Goal: Task Accomplishment & Management: Manage account settings

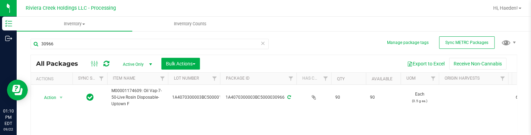
click at [290, 52] on div "30966 All Packages Active Only Active Only Lab Samples Locked All External Inte…" at bounding box center [274, 109] width 486 height 155
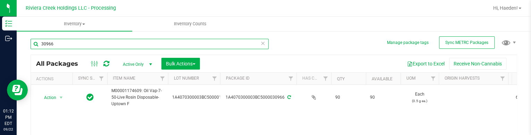
click at [80, 40] on input "30966" at bounding box center [150, 44] width 238 height 10
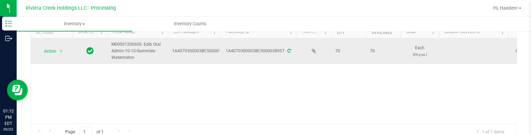
scroll to position [35, 0]
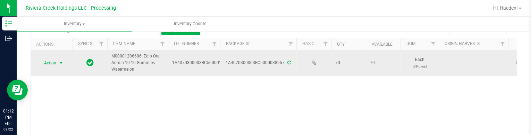
type input "38957"
click at [53, 65] on span "Action" at bounding box center [47, 63] width 19 height 10
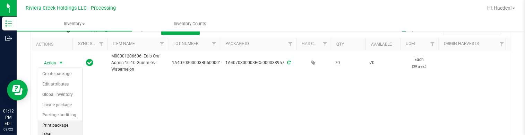
click at [65, 122] on li "Print package label" at bounding box center [60, 130] width 44 height 19
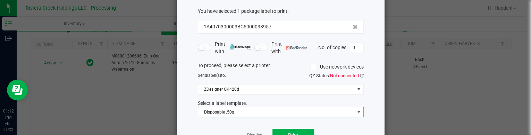
click at [245, 116] on span "Disposable .50g" at bounding box center [276, 113] width 156 height 10
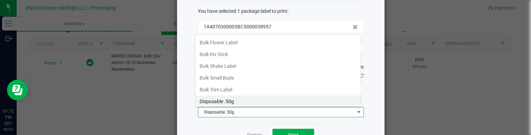
scroll to position [198, 0]
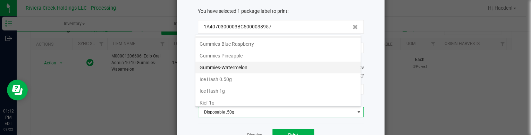
click at [239, 63] on li "Gummies-Watermelon" at bounding box center [277, 68] width 165 height 12
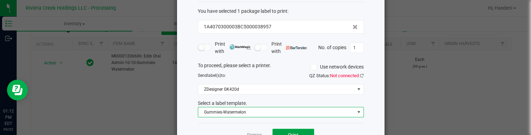
click at [274, 130] on button "Print" at bounding box center [293, 135] width 42 height 12
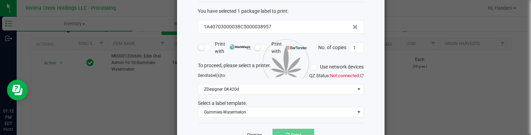
click at [255, 134] on link "Dismiss" at bounding box center [254, 136] width 15 height 6
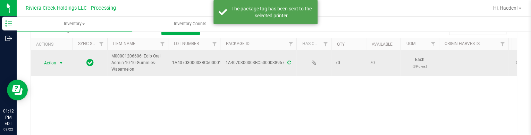
click at [61, 65] on span "select" at bounding box center [61, 63] width 6 height 6
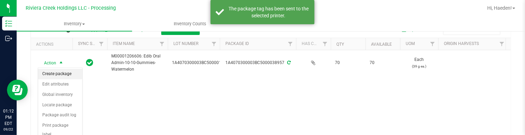
click at [61, 70] on li "Create package" at bounding box center [60, 74] width 44 height 10
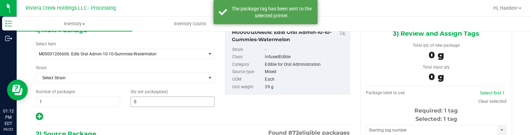
type input "0 ea"
click at [134, 99] on span at bounding box center [172, 102] width 84 height 10
click at [171, 99] on input "text" at bounding box center [173, 102] width 84 height 10
type input "20"
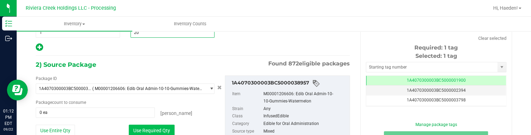
type input "20"
click at [157, 127] on button "Use Required Qty" at bounding box center [152, 131] width 46 height 12
type input "20 ea"
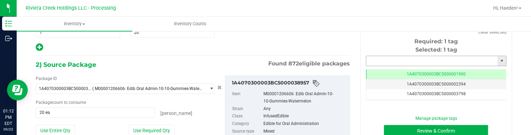
click at [368, 59] on input "text" at bounding box center [431, 61] width 131 height 10
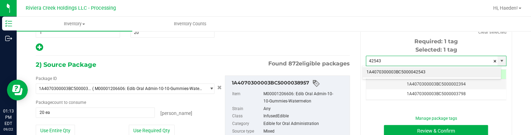
click at [379, 70] on li "1A4070300003BC5000042543" at bounding box center [431, 72] width 138 height 10
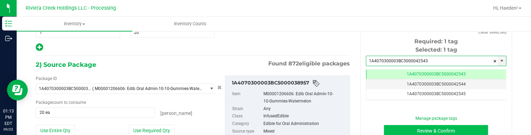
type input "1A4070300003BC5000042543"
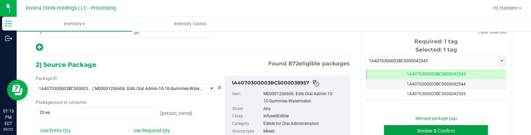
click at [392, 126] on button "Review & Confirm" at bounding box center [436, 131] width 104 height 12
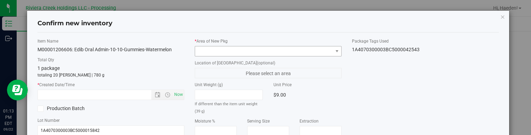
click at [332, 45] on div "* Area of [GEOGRAPHIC_DATA]" at bounding box center [268, 47] width 147 height 18
click at [334, 49] on span at bounding box center [337, 52] width 6 height 6
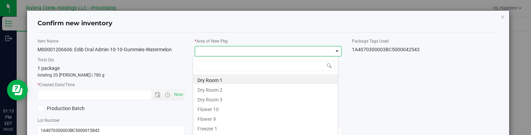
click at [234, 107] on li "Flower 10" at bounding box center [265, 109] width 144 height 10
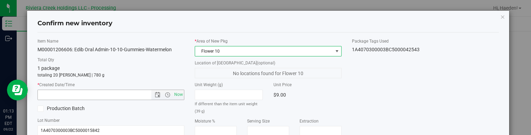
drag, startPoint x: 179, startPoint y: 95, endPoint x: 268, endPoint y: 91, distance: 89.3
click at [179, 95] on span "Now" at bounding box center [179, 95] width 12 height 10
type input "[DATE] 1:13 PM"
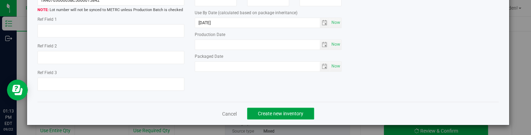
click at [260, 111] on span "Create new inventory" at bounding box center [280, 114] width 45 height 6
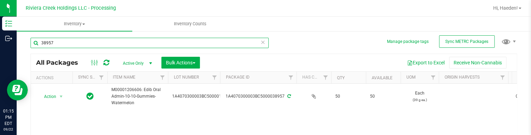
click at [100, 40] on input "38957" at bounding box center [150, 43] width 238 height 10
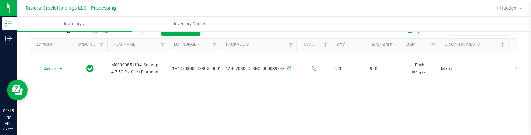
scroll to position [70, 0]
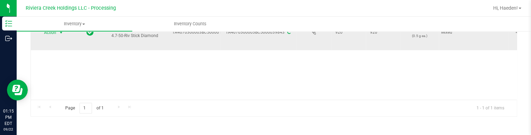
type input "39843"
click at [59, 34] on span "select" at bounding box center [61, 33] width 6 height 6
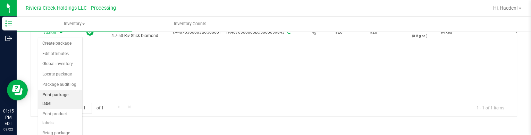
click at [58, 95] on li "Print package label" at bounding box center [60, 99] width 44 height 19
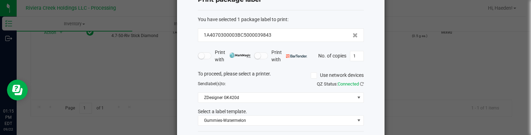
scroll to position [57, 0]
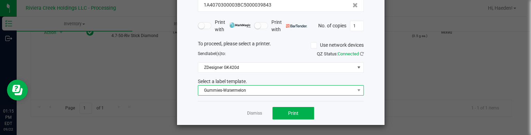
click at [267, 90] on span "Gummies-Watermelon" at bounding box center [276, 91] width 156 height 10
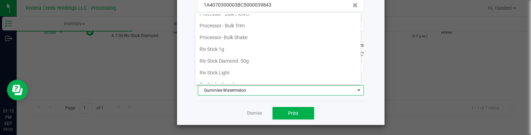
scroll to position [303, 0]
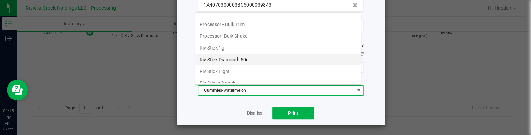
click at [240, 58] on li "Riv Stick Diamond .50g" at bounding box center [277, 60] width 165 height 12
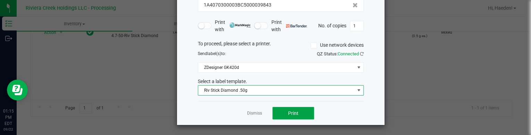
click at [290, 111] on span "Print" at bounding box center [293, 114] width 10 height 6
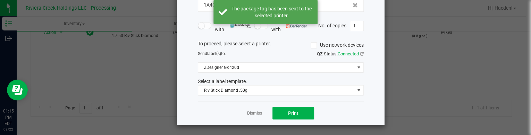
click at [259, 113] on div "Dismiss Print" at bounding box center [281, 113] width 166 height 24
click at [252, 113] on link "Dismiss" at bounding box center [254, 114] width 15 height 6
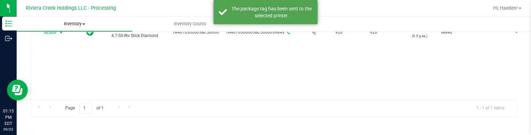
click at [56, 30] on uib-tab-heading "Inventory All packages All inventory Waste log Create inventory" at bounding box center [75, 24] width 116 height 15
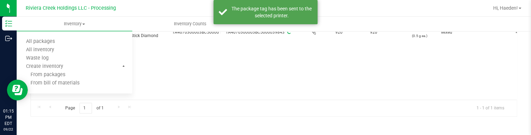
click at [189, 74] on div "Action Action Create package Edit attributes Global inventory Locate package Pa…" at bounding box center [274, 57] width 486 height 85
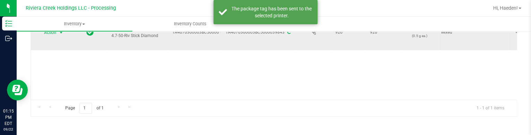
click at [59, 33] on span "select" at bounding box center [61, 33] width 6 height 6
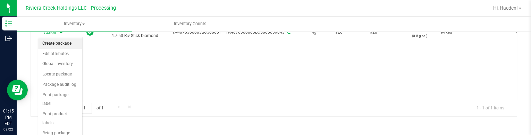
click at [54, 39] on li "Create package" at bounding box center [60, 44] width 44 height 10
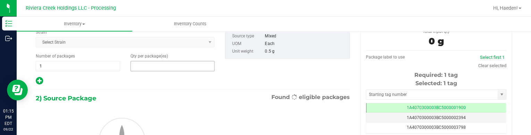
click at [171, 68] on span at bounding box center [172, 66] width 84 height 10
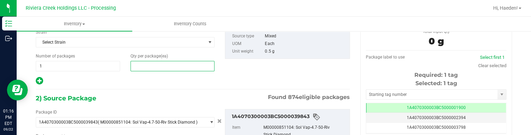
type input "0 ea"
click at [171, 68] on input "text" at bounding box center [173, 66] width 84 height 10
type input "40"
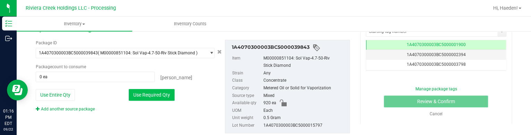
type input "40"
click at [160, 92] on button "Use Required Qty" at bounding box center [152, 95] width 46 height 12
type input "40 ea"
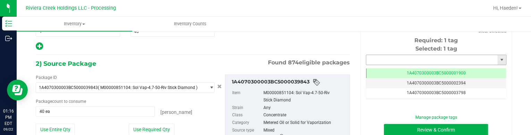
click at [412, 60] on input "text" at bounding box center [431, 60] width 131 height 10
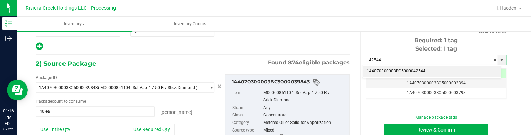
click at [402, 74] on li "1A4070300003BC5000042544" at bounding box center [431, 71] width 138 height 10
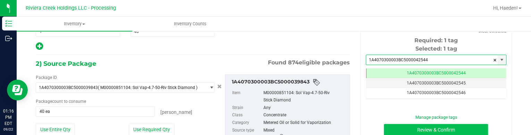
type input "1A4070300003BC5000042544"
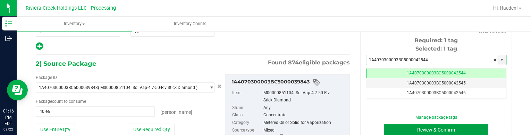
click at [413, 127] on button "Review & Confirm" at bounding box center [436, 130] width 104 height 12
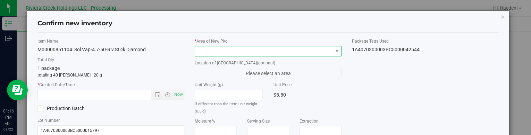
click at [315, 50] on span at bounding box center [263, 51] width 137 height 10
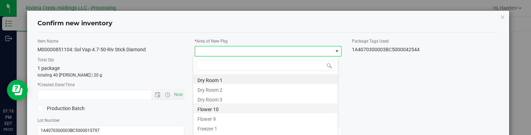
click at [231, 109] on li "Flower 10" at bounding box center [265, 109] width 144 height 10
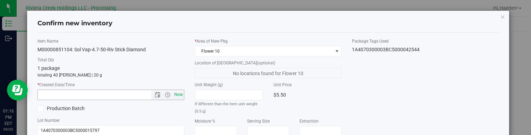
click at [181, 93] on span "Now" at bounding box center [179, 95] width 12 height 10
type input "[DATE] 1:16 PM"
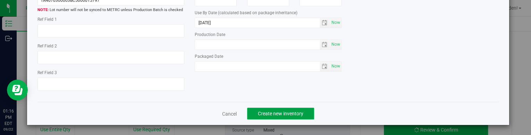
click at [279, 113] on span "Create new inventory" at bounding box center [280, 114] width 45 height 6
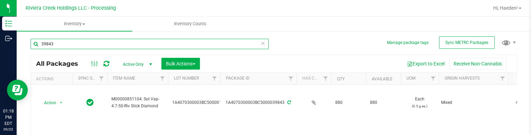
click at [105, 47] on input "39843" at bounding box center [150, 44] width 238 height 10
type input "34356"
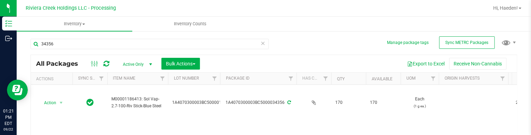
scroll to position [35, 0]
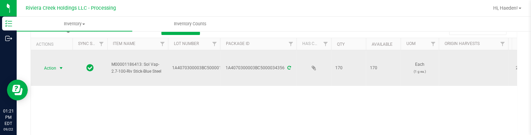
click at [57, 70] on span "select" at bounding box center [61, 68] width 9 height 10
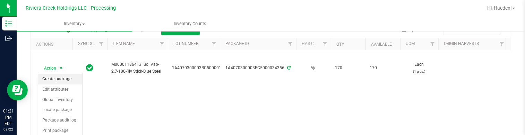
click at [60, 79] on li "Create package" at bounding box center [60, 79] width 44 height 10
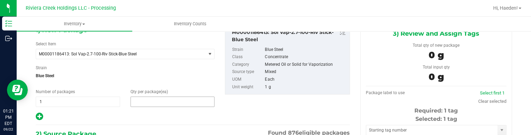
click at [151, 100] on span at bounding box center [172, 102] width 84 height 10
click at [0, 0] on input "text" at bounding box center [0, 0] width 0 height 0
type input "20"
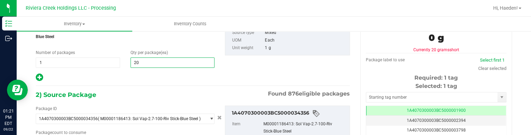
scroll to position [109, 0]
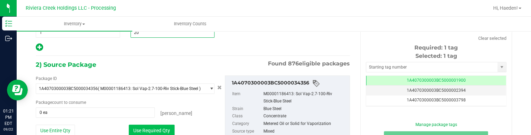
type input "20"
click at [154, 125] on div "Use Required Qty" at bounding box center [172, 131] width 86 height 12
click at [158, 127] on button "Use Required Qty" at bounding box center [152, 131] width 46 height 12
type input "20 ea"
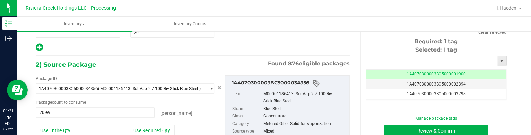
click at [380, 60] on input "text" at bounding box center [431, 61] width 131 height 10
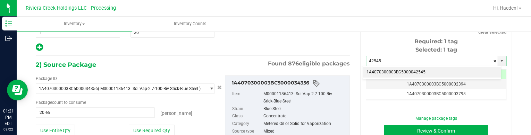
click at [391, 71] on li "1A4070300003BC5000042545" at bounding box center [431, 72] width 138 height 10
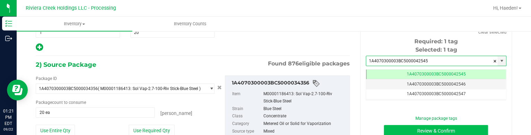
scroll to position [0, 0]
type input "1A4070300003BC5000042545"
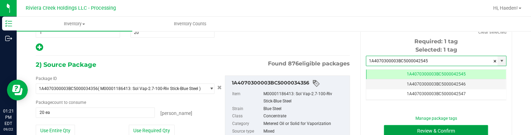
click at [403, 130] on button "Review & Confirm" at bounding box center [436, 131] width 104 height 12
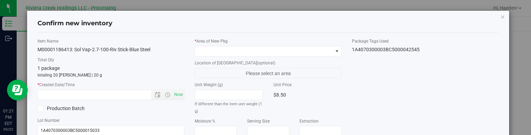
type input "[DATE]"
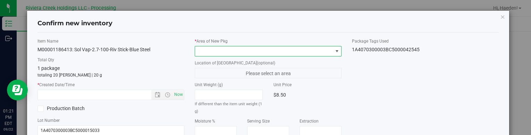
click at [334, 50] on span at bounding box center [337, 52] width 6 height 6
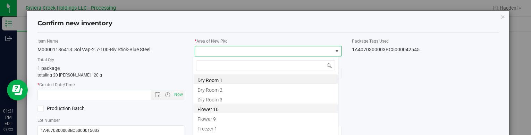
click at [219, 108] on li "Flower 10" at bounding box center [265, 109] width 144 height 10
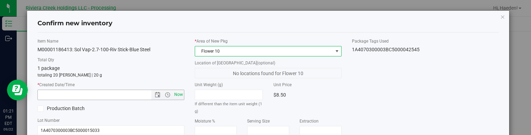
click at [179, 93] on span "Now" at bounding box center [179, 95] width 12 height 10
type input "[DATE] 1:21 PM"
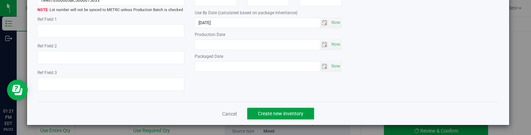
click at [285, 111] on span "Create new inventory" at bounding box center [280, 114] width 45 height 6
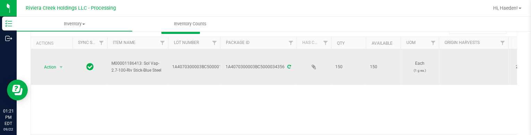
click at [50, 66] on span "Action" at bounding box center [47, 67] width 19 height 10
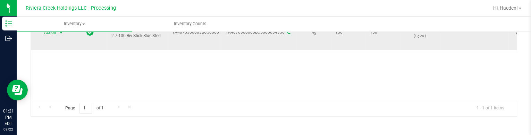
click at [57, 39] on td "Action Action Create package Edit attributes Global inventory Locate package Pa…" at bounding box center [52, 33] width 42 height 36
click at [57, 35] on span "select" at bounding box center [61, 33] width 9 height 10
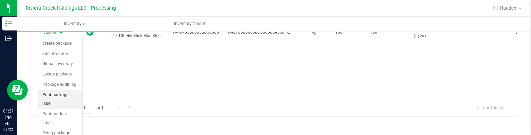
click at [62, 95] on li "Print package label" at bounding box center [60, 99] width 44 height 19
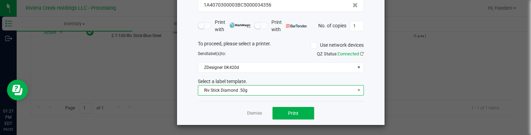
click at [234, 89] on span "Riv Stick Diamond .50g" at bounding box center [276, 91] width 156 height 10
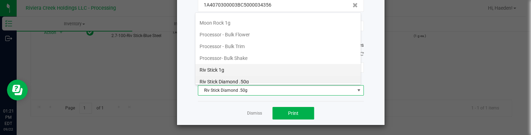
click at [233, 65] on li "Riv Stick 1g" at bounding box center [277, 70] width 165 height 12
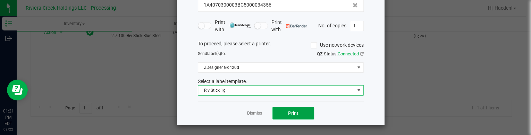
click at [278, 109] on button "Print" at bounding box center [293, 113] width 42 height 12
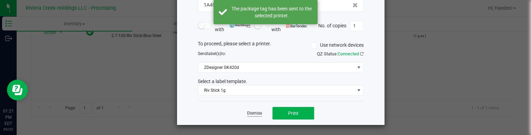
click at [257, 116] on link "Dismiss" at bounding box center [254, 114] width 15 height 6
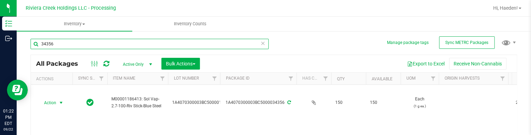
click at [129, 47] on input "34356" at bounding box center [150, 44] width 238 height 10
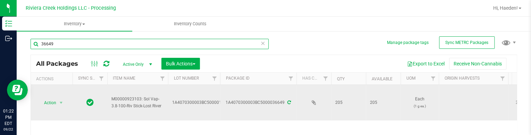
scroll to position [35, 0]
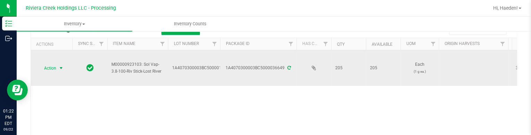
type input "36649"
click at [57, 66] on span "select" at bounding box center [61, 68] width 9 height 10
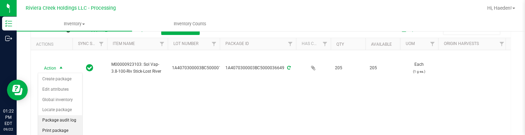
click at [74, 119] on li "Package audit log" at bounding box center [60, 121] width 44 height 10
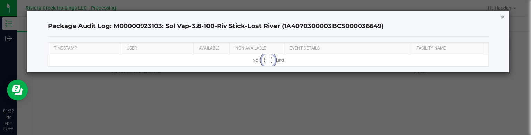
click at [504, 18] on icon "button" at bounding box center [502, 16] width 5 height 8
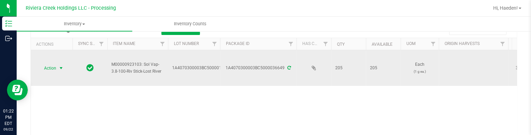
click at [60, 69] on span "select" at bounding box center [61, 69] width 6 height 6
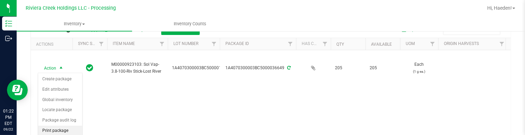
drag, startPoint x: 74, startPoint y: 126, endPoint x: 79, endPoint y: 123, distance: 6.4
click at [74, 126] on li "Print package label" at bounding box center [60, 135] width 44 height 19
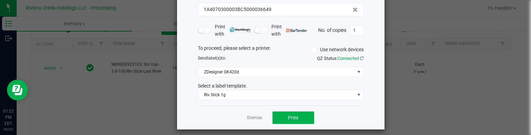
scroll to position [57, 0]
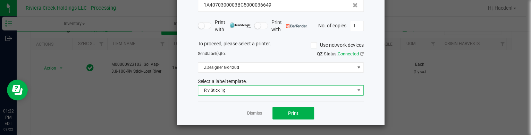
click at [258, 89] on span "Riv Stick 1g" at bounding box center [276, 91] width 156 height 10
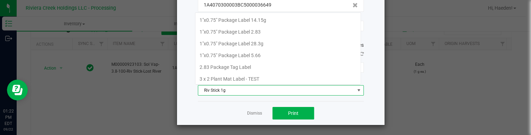
scroll to position [10, 166]
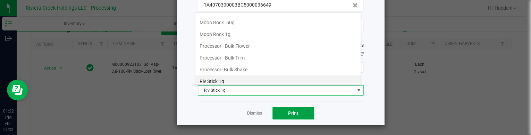
click at [300, 110] on button "Print" at bounding box center [293, 113] width 42 height 12
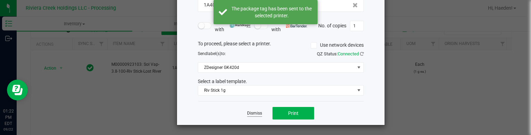
click at [249, 112] on link "Dismiss" at bounding box center [254, 114] width 15 height 6
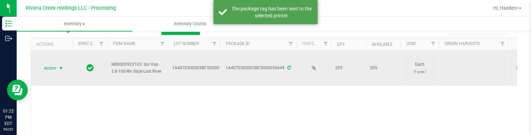
click at [59, 70] on span "select" at bounding box center [61, 68] width 9 height 10
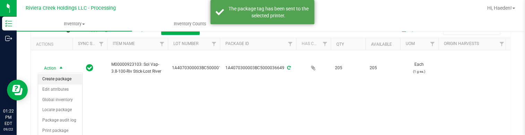
click at [58, 78] on li "Create package" at bounding box center [60, 79] width 44 height 10
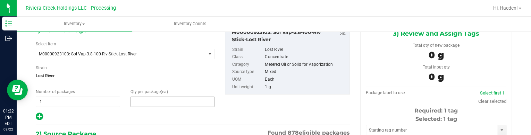
click at [173, 100] on span at bounding box center [172, 102] width 84 height 10
click at [173, 100] on input "text" at bounding box center [173, 102] width 84 height 10
type input "20"
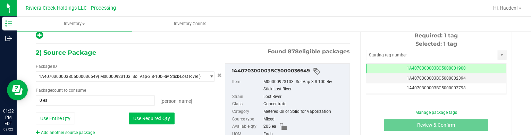
click at [144, 123] on button "Use Required Qty" at bounding box center [152, 119] width 46 height 12
type input "20 ea"
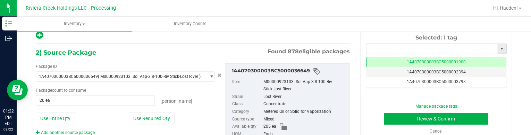
click at [376, 46] on input "text" at bounding box center [431, 49] width 131 height 10
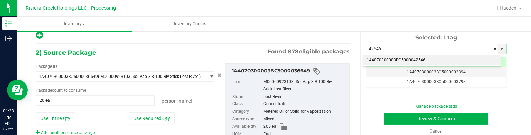
click at [402, 58] on li "1A4070300003BC5000042546" at bounding box center [431, 60] width 138 height 10
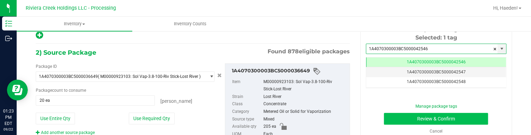
type input "1A4070300003BC5000042546"
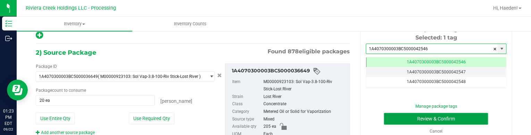
click at [401, 115] on button "Review & Confirm" at bounding box center [436, 119] width 104 height 12
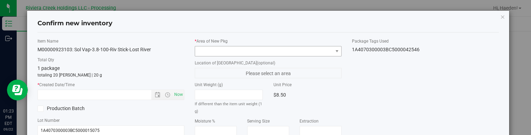
type input "[DATE]"
click at [303, 50] on span at bounding box center [263, 51] width 137 height 10
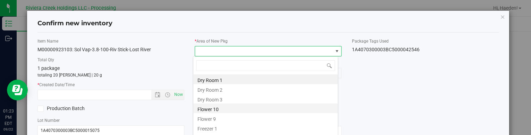
click at [233, 105] on li "Flower 10" at bounding box center [265, 109] width 144 height 10
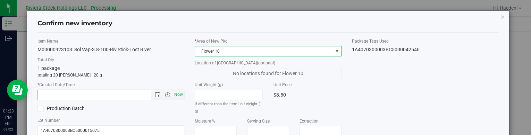
click at [174, 95] on span "Now" at bounding box center [179, 95] width 12 height 10
type input "[DATE] 1:23 PM"
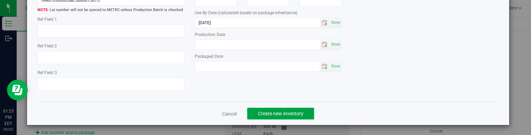
click at [297, 108] on button "Create new inventory" at bounding box center [280, 114] width 67 height 12
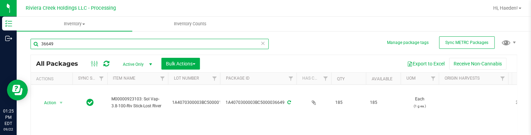
click at [113, 41] on input "36649" at bounding box center [150, 44] width 238 height 10
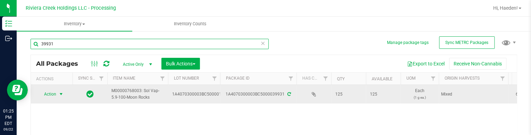
type input "39931"
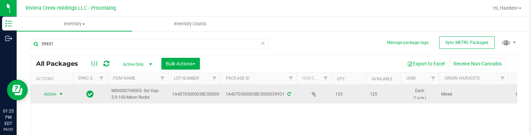
click at [57, 94] on span "select" at bounding box center [61, 95] width 9 height 10
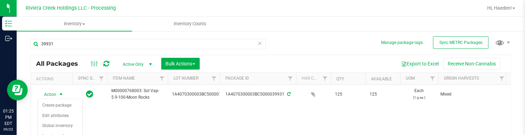
click at [109, 117] on div "Action Action Create package Edit attributes Global inventory Locate package Pa…" at bounding box center [271, 127] width 480 height 85
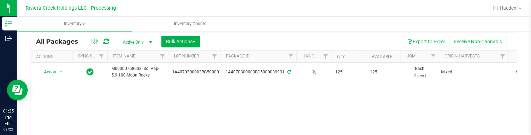
scroll to position [35, 0]
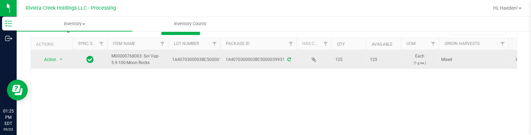
click at [53, 57] on span "Action" at bounding box center [47, 60] width 19 height 10
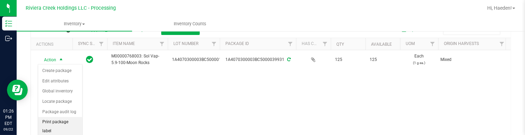
click at [56, 118] on li "Print package label" at bounding box center [60, 126] width 44 height 19
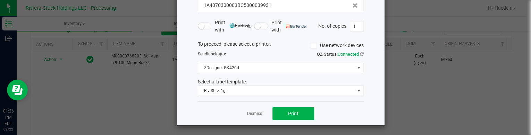
scroll to position [57, 0]
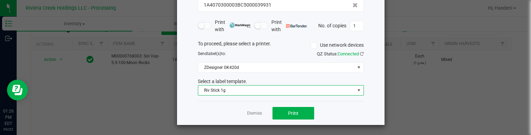
click at [237, 90] on span "Riv Stick 1g" at bounding box center [276, 91] width 156 height 10
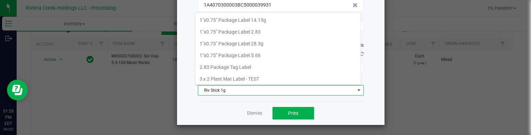
scroll to position [10, 166]
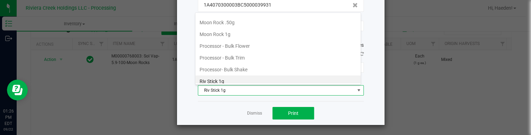
drag, startPoint x: 243, startPoint y: 31, endPoint x: 268, endPoint y: 75, distance: 50.1
click at [243, 32] on li "Moon Rock 1g" at bounding box center [277, 34] width 165 height 12
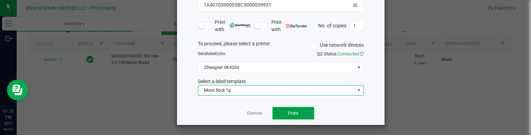
click at [282, 110] on button "Print" at bounding box center [293, 113] width 42 height 12
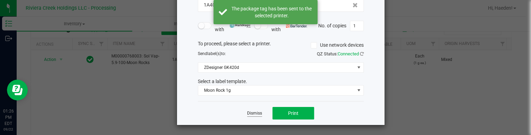
click at [251, 112] on link "Dismiss" at bounding box center [254, 114] width 15 height 6
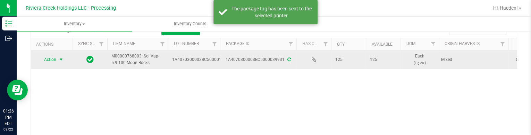
click at [57, 59] on span "select" at bounding box center [61, 60] width 9 height 10
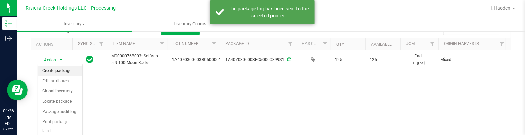
click at [59, 69] on li "Create package" at bounding box center [60, 71] width 44 height 10
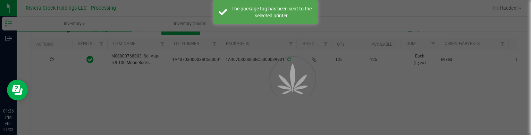
scroll to position [40, 0]
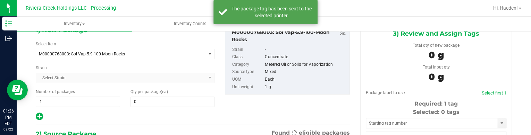
type input "0"
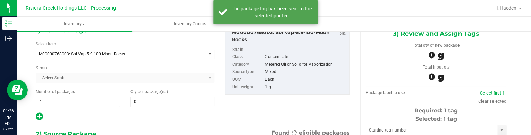
scroll to position [0, 0]
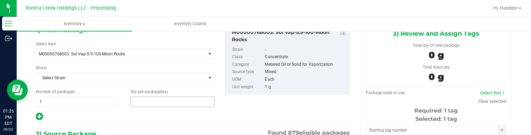
click at [180, 103] on span at bounding box center [172, 102] width 84 height 10
click at [180, 103] on input "text" at bounding box center [173, 102] width 84 height 10
type input "50"
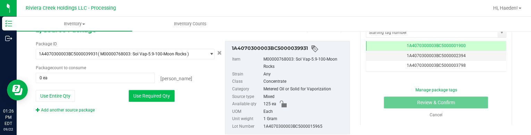
type input "50"
click at [168, 93] on button "Use Required Qty" at bounding box center [152, 96] width 46 height 12
type input "50 ea"
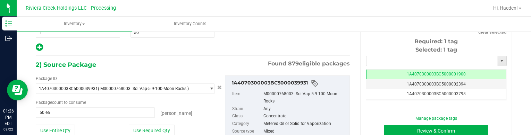
click at [401, 63] on input "text" at bounding box center [431, 61] width 131 height 10
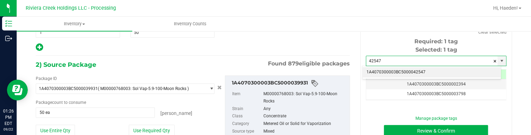
click at [410, 68] on li "1A4070300003BC5000042547" at bounding box center [431, 72] width 138 height 10
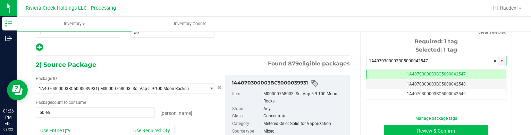
type input "1A4070300003BC5000042547"
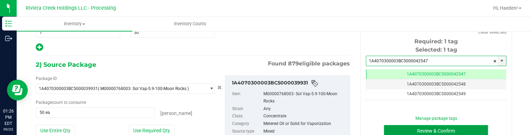
click at [417, 130] on button "Review & Confirm" at bounding box center [436, 131] width 104 height 12
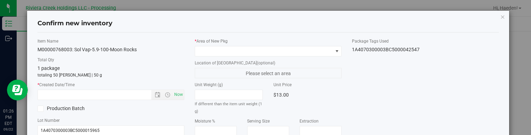
type input "[DATE]"
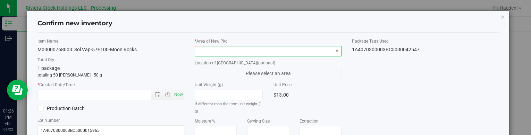
click at [301, 49] on span at bounding box center [263, 51] width 137 height 10
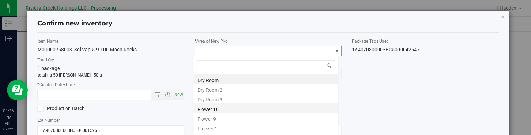
click at [214, 108] on li "Flower 10" at bounding box center [265, 109] width 144 height 10
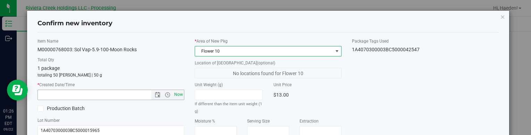
click at [176, 92] on span "Now" at bounding box center [179, 95] width 12 height 10
type input "[DATE] 1:26 PM"
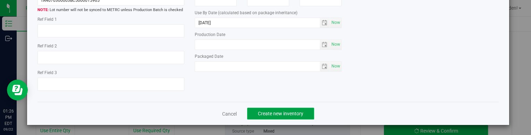
click at [307, 111] on button "Create new inventory" at bounding box center [280, 114] width 67 height 12
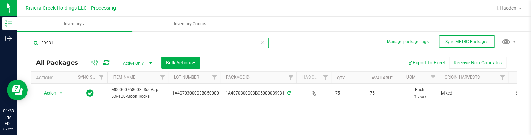
click at [103, 43] on input "39931" at bounding box center [150, 43] width 238 height 10
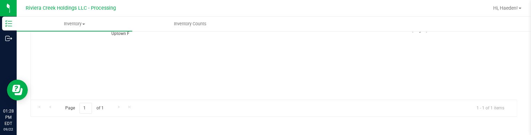
scroll to position [36, 0]
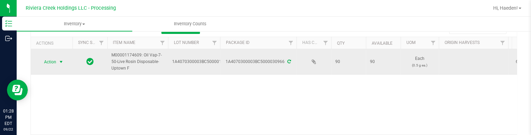
type input "30966"
click at [56, 61] on span "Action" at bounding box center [47, 62] width 19 height 10
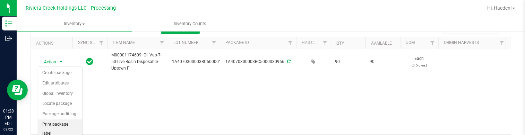
click at [70, 121] on li "Print package label" at bounding box center [60, 129] width 44 height 19
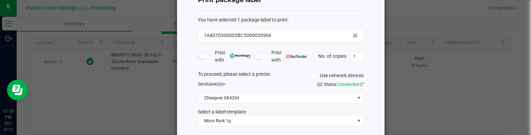
scroll to position [57, 0]
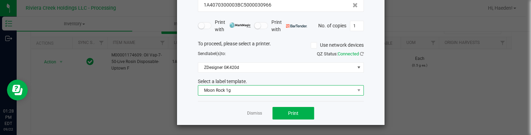
click at [264, 90] on span "Moon Rock 1g" at bounding box center [276, 91] width 156 height 10
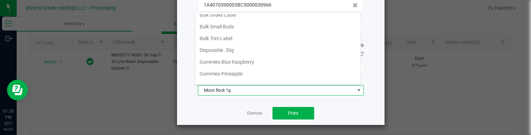
scroll to position [153, 0]
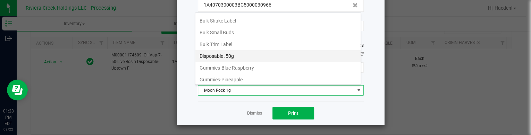
click at [238, 56] on li "Disposable .50g" at bounding box center [277, 56] width 165 height 12
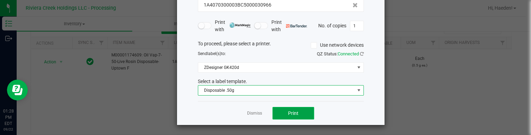
click at [279, 109] on button "Print" at bounding box center [293, 113] width 42 height 12
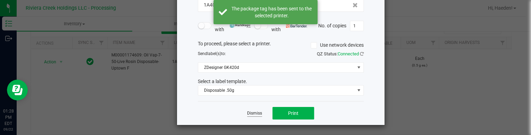
click at [256, 114] on link "Dismiss" at bounding box center [254, 114] width 15 height 6
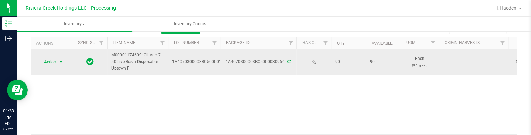
click at [63, 61] on span "select" at bounding box center [61, 62] width 6 height 6
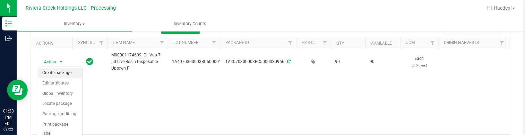
click at [61, 76] on li "Create package" at bounding box center [60, 73] width 44 height 10
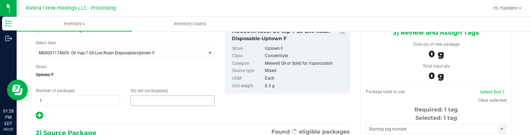
click at [173, 98] on span at bounding box center [172, 101] width 84 height 10
click at [173, 98] on input "text" at bounding box center [173, 101] width 84 height 10
type input "10"
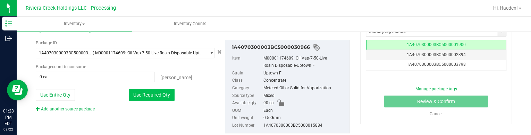
type input "10"
click at [160, 95] on button "Use Required Qty" at bounding box center [152, 95] width 46 height 12
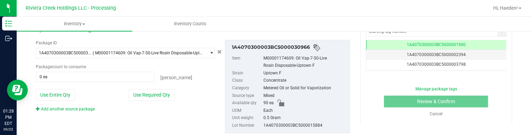
type input "10 ea"
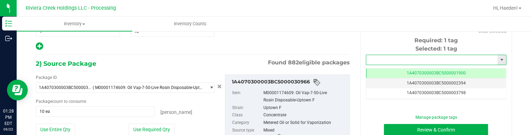
click at [387, 61] on input "text" at bounding box center [431, 60] width 131 height 10
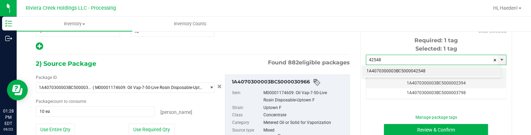
click at [384, 71] on li "1A4070300003BC5000042548" at bounding box center [431, 71] width 138 height 10
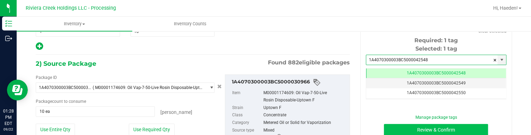
type input "1A4070300003BC5000042548"
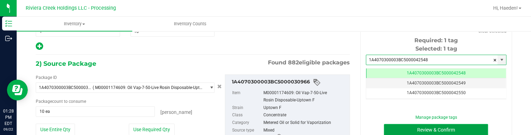
click at [400, 127] on button "Review & Confirm" at bounding box center [436, 130] width 104 height 12
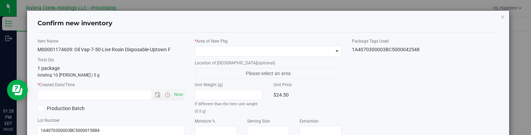
type input "[DATE]"
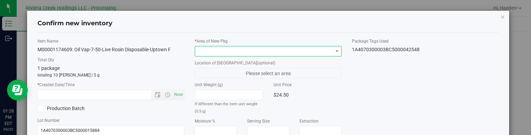
click at [302, 48] on span at bounding box center [263, 51] width 137 height 10
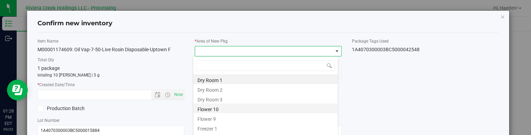
click at [230, 111] on li "Flower 10" at bounding box center [265, 109] width 144 height 10
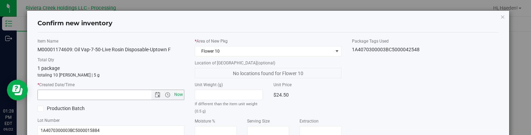
drag, startPoint x: 179, startPoint y: 97, endPoint x: 294, endPoint y: 97, distance: 115.2
click at [180, 97] on span "Now" at bounding box center [179, 95] width 12 height 10
type input "[DATE] 1:28 PM"
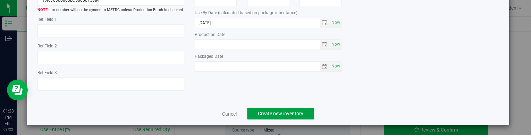
click at [270, 115] on span "Create new inventory" at bounding box center [280, 114] width 45 height 6
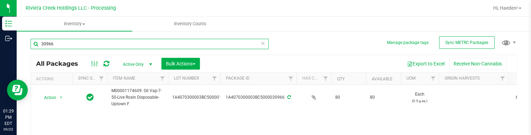
click at [94, 47] on input "30966" at bounding box center [150, 44] width 238 height 10
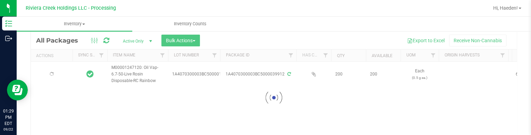
scroll to position [35, 0]
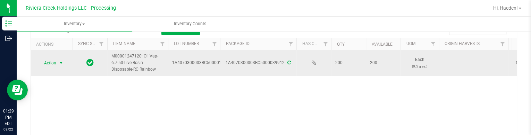
type input "39912"
click at [61, 62] on span "select" at bounding box center [61, 63] width 6 height 6
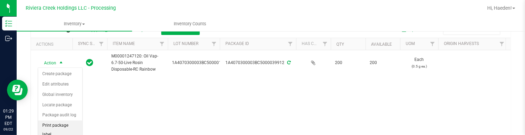
click at [62, 126] on li "Print package label" at bounding box center [60, 130] width 44 height 19
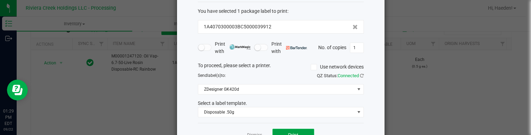
click at [293, 133] on span "Print" at bounding box center [293, 136] width 10 height 6
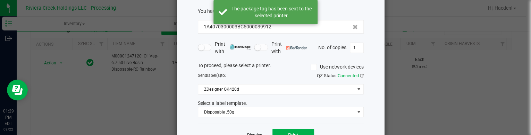
click at [250, 133] on link "Dismiss" at bounding box center [254, 136] width 15 height 6
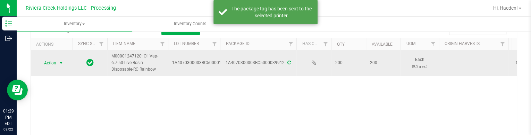
click at [52, 64] on span "Action" at bounding box center [47, 63] width 19 height 10
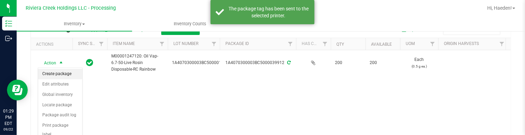
click at [58, 75] on li "Create package" at bounding box center [60, 74] width 44 height 10
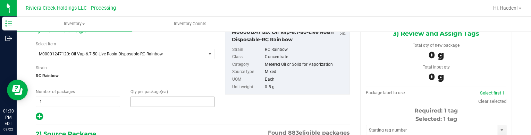
click at [154, 99] on span at bounding box center [172, 102] width 84 height 10
click at [0, 0] on input "text" at bounding box center [0, 0] width 0 height 0
type input "10"
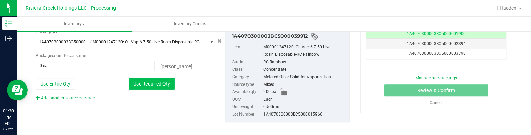
click at [158, 82] on button "Use Required Qty" at bounding box center [152, 84] width 46 height 12
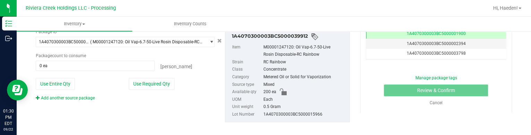
type input "10 ea"
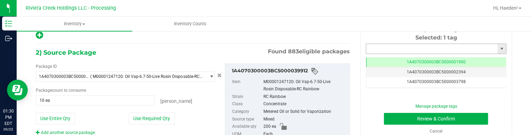
click at [380, 45] on input "text" at bounding box center [431, 49] width 131 height 10
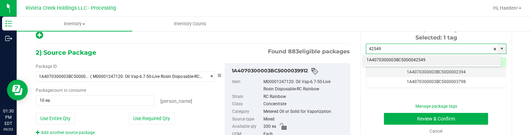
click at [392, 57] on li "1A4070300003BC5000042549" at bounding box center [431, 60] width 138 height 10
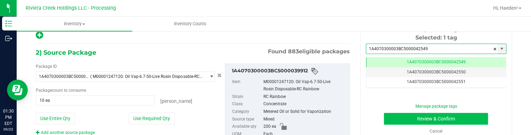
type input "1A4070300003BC5000042549"
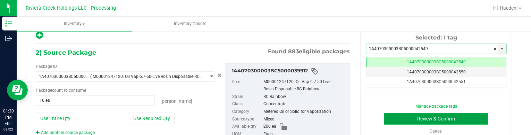
click at [404, 117] on button "Review & Confirm" at bounding box center [436, 119] width 104 height 12
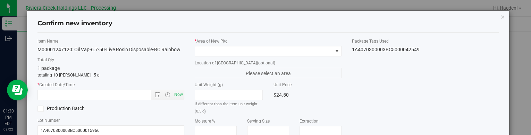
type input "[DATE]"
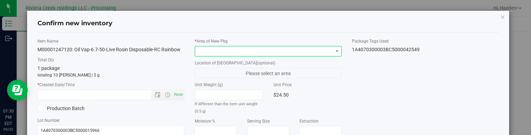
click at [332, 46] on span at bounding box center [336, 51] width 9 height 10
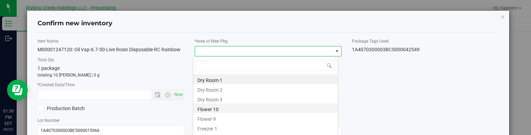
click at [217, 108] on li "Flower 10" at bounding box center [265, 109] width 144 height 10
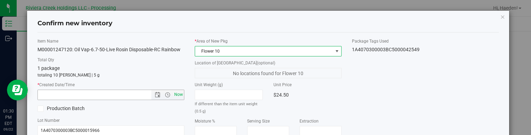
click at [180, 93] on span "Now" at bounding box center [179, 95] width 12 height 10
type input "[DATE] 1:30 PM"
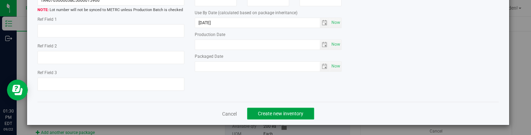
click at [268, 114] on span "Create new inventory" at bounding box center [280, 114] width 45 height 6
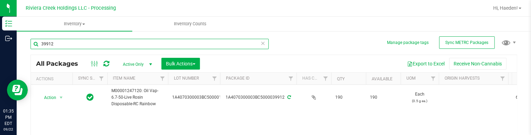
click at [82, 44] on input "39912" at bounding box center [150, 44] width 238 height 10
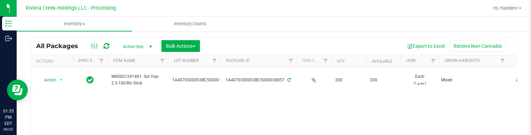
scroll to position [35, 0]
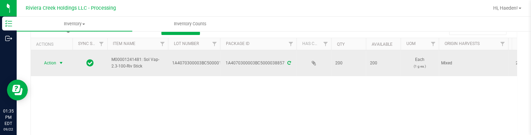
type input "38857"
click at [57, 59] on span "select" at bounding box center [61, 63] width 9 height 10
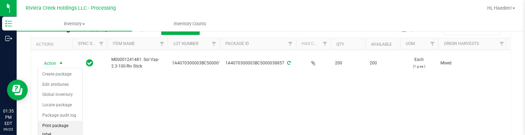
click at [57, 123] on li "Print package label" at bounding box center [60, 130] width 44 height 19
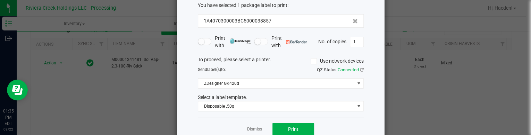
scroll to position [57, 0]
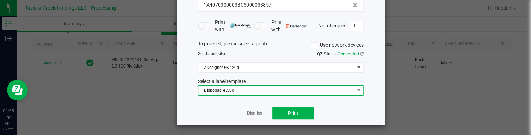
click at [249, 86] on span "Disposable .50g" at bounding box center [276, 91] width 156 height 10
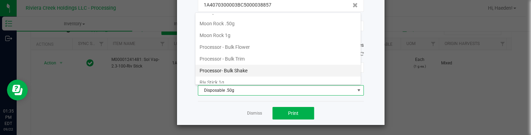
scroll to position [303, 0]
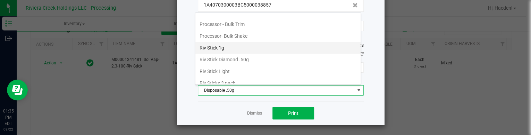
click at [242, 44] on li "Riv Stick 1g" at bounding box center [277, 48] width 165 height 12
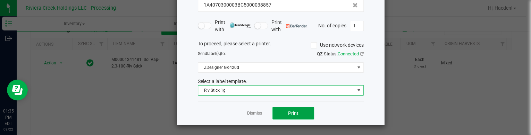
click at [282, 113] on button "Print" at bounding box center [293, 113] width 42 height 12
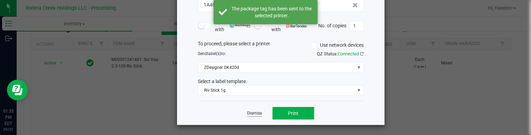
click at [257, 114] on link "Dismiss" at bounding box center [254, 114] width 15 height 6
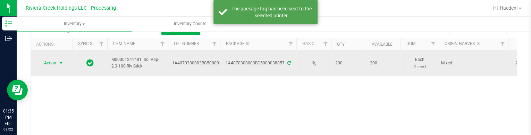
click at [59, 66] on span "select" at bounding box center [61, 63] width 6 height 6
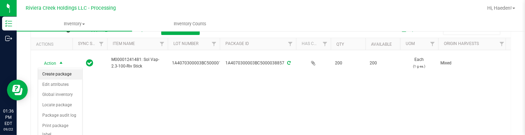
click at [60, 78] on li "Create package" at bounding box center [60, 74] width 44 height 10
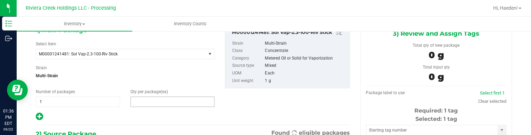
click at [162, 99] on span at bounding box center [172, 102] width 84 height 10
click at [162, 99] on input "text" at bounding box center [173, 102] width 84 height 10
type input "20"
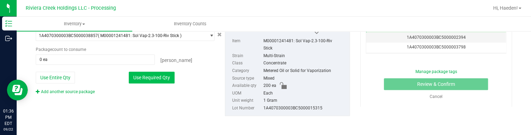
type input "20"
click at [167, 79] on button "Use Required Qty" at bounding box center [152, 78] width 46 height 12
type input "20 ea"
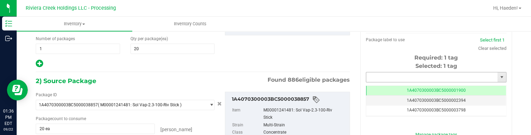
click at [401, 77] on input "text" at bounding box center [431, 78] width 131 height 10
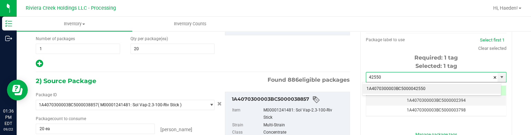
click at [412, 86] on li "1A4070300003BC5000042550" at bounding box center [431, 89] width 138 height 10
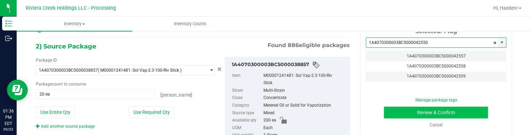
type input "1A4070300003BC5000042550"
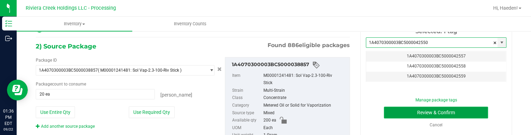
click at [411, 113] on button "Review & Confirm" at bounding box center [436, 113] width 104 height 12
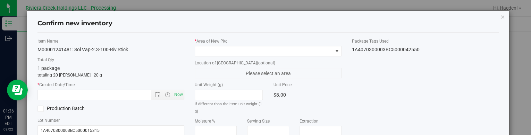
type input "[DATE]"
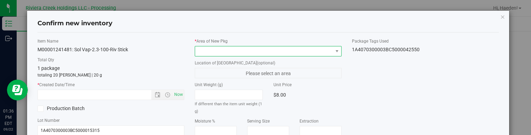
click at [257, 52] on span at bounding box center [263, 51] width 137 height 10
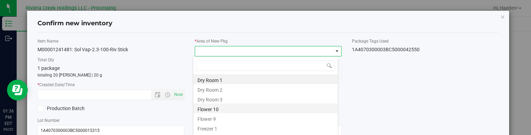
click at [224, 108] on li "Flower 10" at bounding box center [265, 109] width 144 height 10
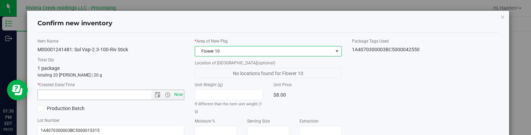
click at [179, 94] on span "Now" at bounding box center [179, 95] width 12 height 10
type input "[DATE] 1:36 PM"
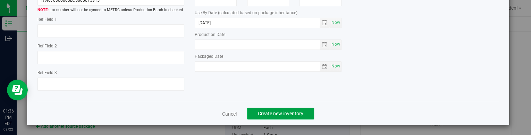
click at [287, 113] on span "Create new inventory" at bounding box center [280, 114] width 45 height 6
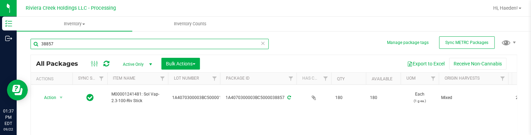
click at [111, 40] on input "38857" at bounding box center [150, 44] width 238 height 10
click at [112, 43] on input "38857" at bounding box center [150, 44] width 238 height 10
click at [113, 43] on input "38857" at bounding box center [150, 44] width 238 height 10
click at [115, 47] on input "38857" at bounding box center [150, 44] width 238 height 10
click at [109, 43] on input "38857" at bounding box center [150, 44] width 238 height 10
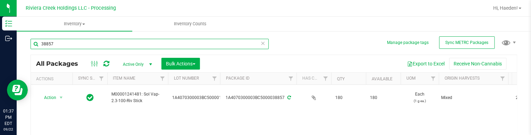
click at [109, 43] on input "38857" at bounding box center [150, 44] width 238 height 10
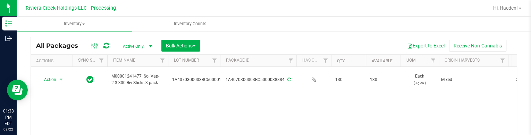
scroll to position [35, 0]
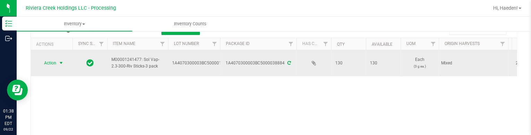
type input "38884"
click at [60, 60] on span "select" at bounding box center [61, 63] width 6 height 6
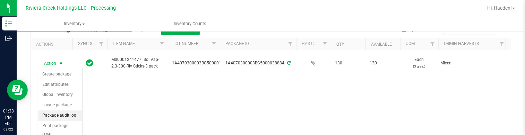
click at [64, 116] on li "Package audit log" at bounding box center [60, 116] width 44 height 10
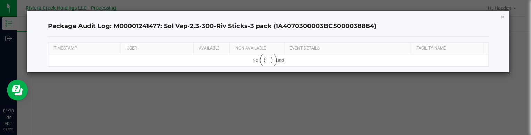
drag, startPoint x: 504, startPoint y: 13, endPoint x: 319, endPoint y: 37, distance: 186.9
click at [503, 13] on icon "button" at bounding box center [502, 16] width 5 height 8
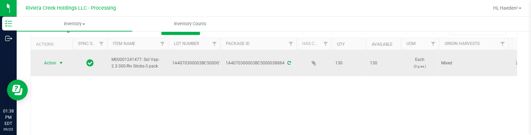
click at [62, 60] on span "select" at bounding box center [61, 63] width 6 height 6
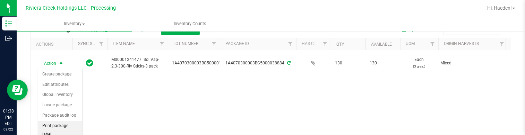
click at [75, 121] on li "Print package label" at bounding box center [60, 130] width 44 height 19
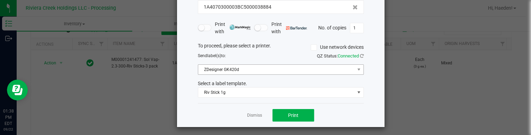
scroll to position [57, 0]
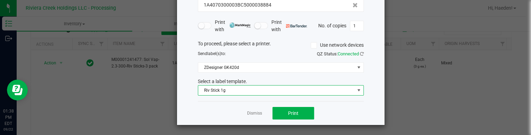
click at [255, 91] on span "Riv Stick 1g" at bounding box center [276, 91] width 156 height 10
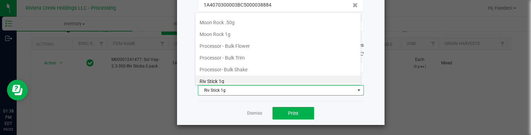
scroll to position [304, 0]
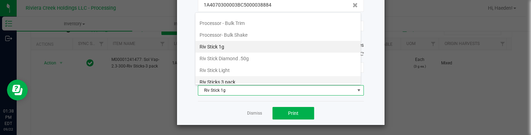
click at [261, 76] on li "Riv Sticks 3 pack" at bounding box center [277, 82] width 165 height 12
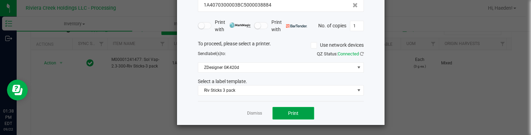
click at [289, 112] on span "Print" at bounding box center [293, 114] width 10 height 6
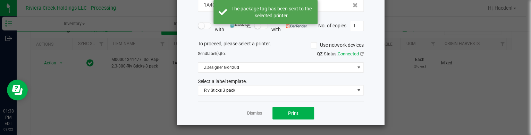
click at [252, 113] on link "Dismiss" at bounding box center [254, 114] width 15 height 6
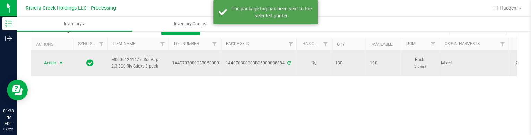
click at [54, 68] on td "Action Action Create package Edit attributes Global inventory Locate package Pa…" at bounding box center [52, 63] width 42 height 26
click at [55, 61] on span "Action" at bounding box center [47, 63] width 19 height 10
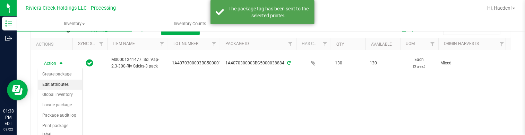
click at [62, 80] on li "Edit attributes" at bounding box center [60, 85] width 44 height 10
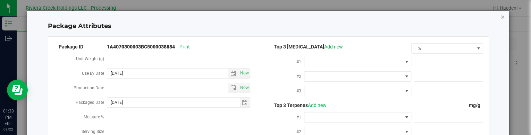
click at [500, 17] on icon "Close modal" at bounding box center [502, 16] width 5 height 8
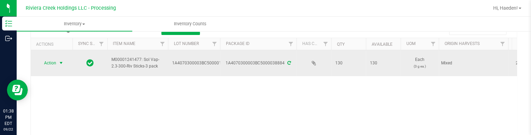
click at [54, 66] on span "Action" at bounding box center [47, 63] width 19 height 10
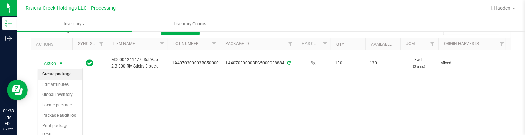
click at [57, 74] on li "Create package" at bounding box center [60, 74] width 44 height 10
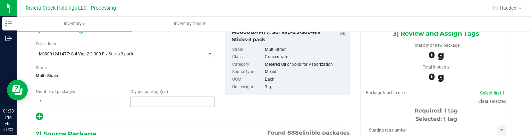
click at [151, 97] on span at bounding box center [172, 102] width 84 height 10
click at [150, 97] on input "text" at bounding box center [173, 102] width 84 height 10
type input "20"
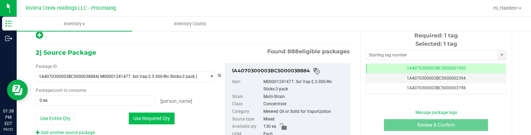
click at [155, 120] on button "Use Required Qty" at bounding box center [152, 119] width 46 height 12
type input "20 ea"
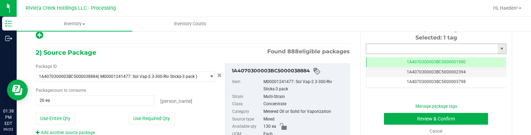
click at [410, 47] on input "text" at bounding box center [431, 49] width 131 height 10
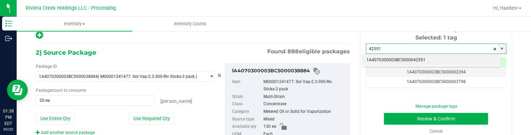
click at [414, 57] on li "1A4070300003BC5000042551" at bounding box center [431, 60] width 138 height 10
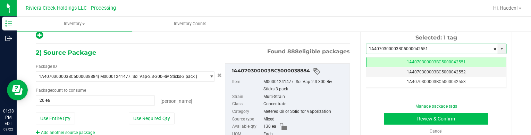
type input "1A4070300003BC5000042551"
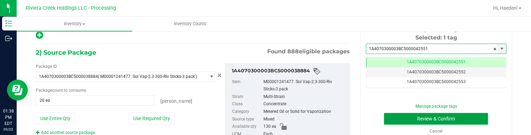
click at [417, 117] on button "Review & Confirm" at bounding box center [436, 119] width 104 height 12
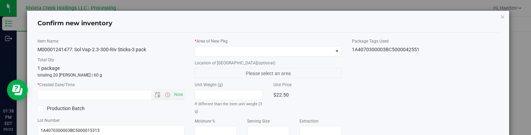
type input "[DATE]"
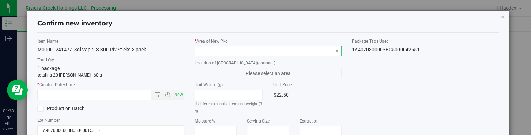
click at [326, 48] on span at bounding box center [263, 51] width 137 height 10
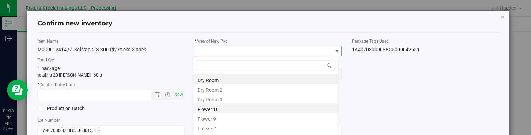
click at [221, 108] on li "Flower 10" at bounding box center [265, 109] width 144 height 10
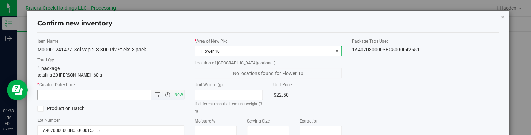
drag, startPoint x: 172, startPoint y: 95, endPoint x: 183, endPoint y: 94, distance: 10.1
click at [173, 94] on span "Now" at bounding box center [179, 95] width 12 height 10
type input "[DATE] 1:38 PM"
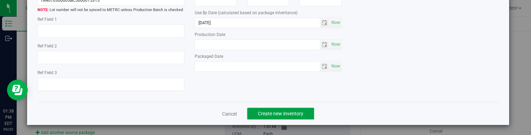
click at [289, 111] on span "Create new inventory" at bounding box center [280, 114] width 45 height 6
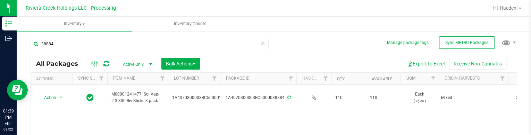
click at [103, 37] on div "38884" at bounding box center [152, 44] width 243 height 22
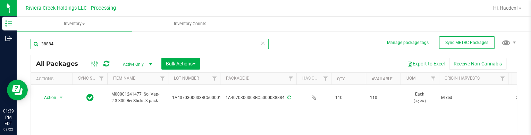
click at [102, 44] on input "38884" at bounding box center [150, 44] width 238 height 10
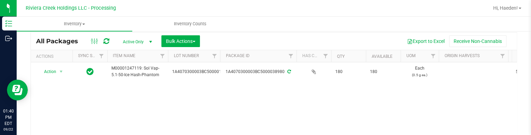
scroll to position [35, 0]
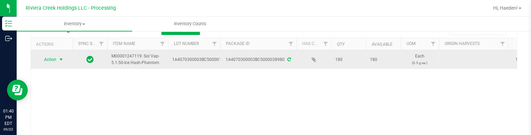
type input "38980"
click at [56, 60] on span "Action" at bounding box center [47, 60] width 19 height 10
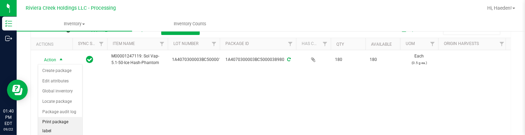
click at [55, 120] on li "Print package label" at bounding box center [60, 126] width 44 height 19
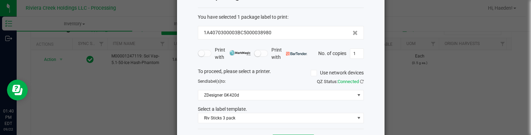
scroll to position [57, 0]
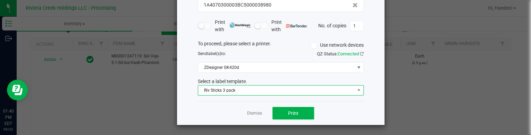
click at [277, 93] on span "Riv Sticks 3 pack" at bounding box center [276, 91] width 156 height 10
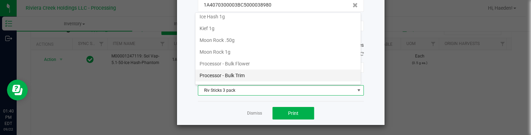
scroll to position [235, 0]
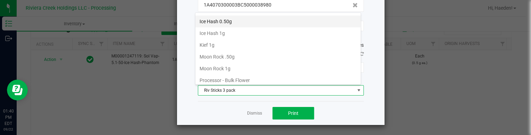
click at [234, 20] on li "Ice Hash 0.50g" at bounding box center [277, 22] width 165 height 12
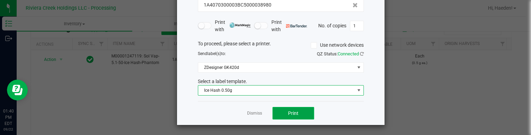
click at [283, 114] on button "Print" at bounding box center [293, 113] width 42 height 12
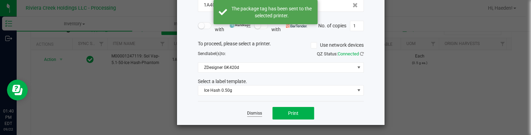
click at [252, 112] on link "Dismiss" at bounding box center [254, 114] width 15 height 6
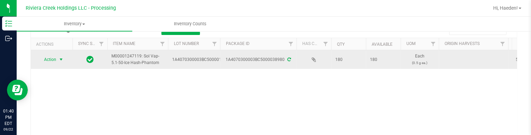
click at [59, 60] on span "select" at bounding box center [61, 60] width 6 height 6
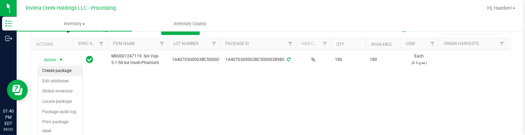
click at [61, 69] on li "Create package" at bounding box center [60, 71] width 44 height 10
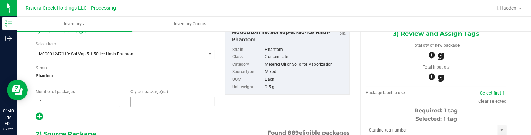
click at [138, 100] on span at bounding box center [172, 102] width 84 height 10
click at [138, 100] on input "text" at bounding box center [173, 102] width 84 height 10
type input "20"
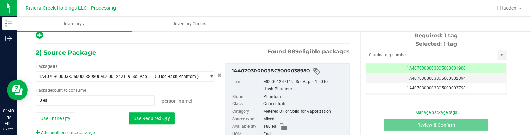
click at [165, 118] on button "Use Required Qty" at bounding box center [152, 119] width 46 height 12
type input "20 ea"
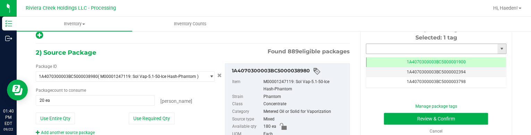
click at [411, 45] on input "text" at bounding box center [431, 49] width 131 height 10
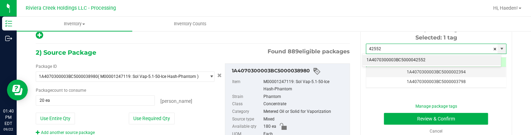
click at [426, 60] on li "1A4070300003BC5000042552" at bounding box center [431, 60] width 138 height 10
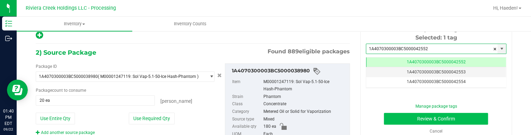
type input "1A4070300003BC5000042552"
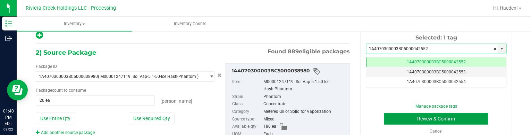
click at [406, 121] on button "Review & Confirm" at bounding box center [436, 119] width 104 height 12
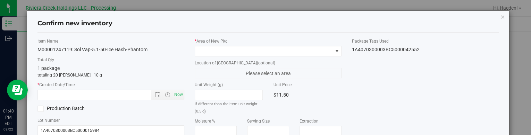
type input "[DATE]"
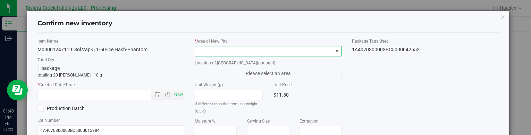
click at [334, 52] on span at bounding box center [337, 52] width 6 height 6
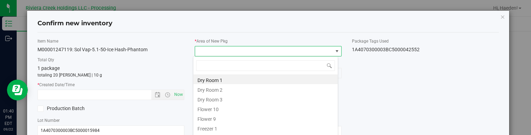
drag, startPoint x: 226, startPoint y: 110, endPoint x: 205, endPoint y: 101, distance: 23.5
click at [226, 111] on li "Flower 10" at bounding box center [265, 109] width 144 height 10
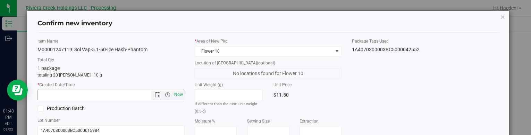
click at [180, 96] on span "Now" at bounding box center [179, 95] width 12 height 10
type input "[DATE] 1:40 PM"
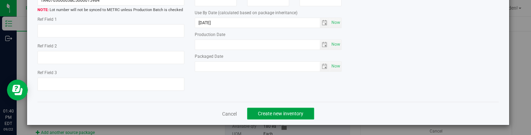
click at [298, 118] on button "Create new inventory" at bounding box center [280, 114] width 67 height 12
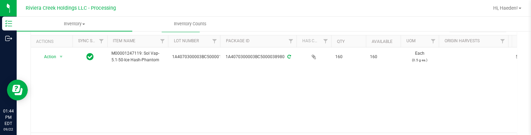
click at [154, 75] on div "Action Action Create package Edit attributes Global inventory Locate package Pa…" at bounding box center [274, 90] width 486 height 85
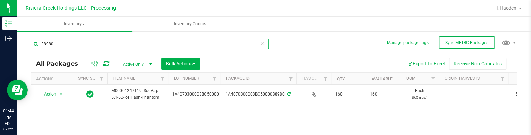
click at [75, 40] on input "38980" at bounding box center [150, 44] width 238 height 10
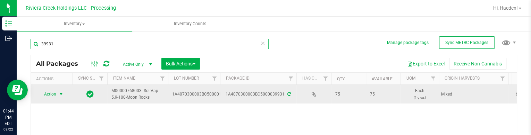
type input "39931"
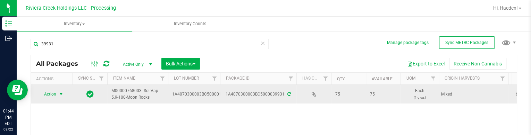
click at [54, 94] on span "Action" at bounding box center [47, 95] width 19 height 10
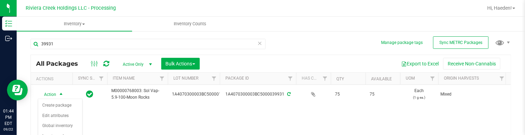
click at [114, 113] on div "Action Action Create package Edit attributes Global inventory Locate package Pa…" at bounding box center [271, 127] width 480 height 85
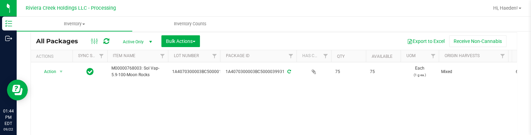
scroll to position [35, 0]
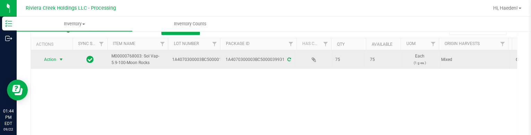
click at [58, 58] on span "select" at bounding box center [61, 60] width 9 height 10
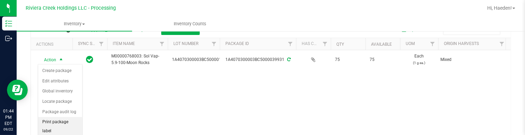
click at [58, 124] on li "Print package label" at bounding box center [60, 126] width 44 height 19
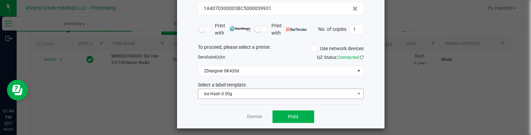
scroll to position [56, 0]
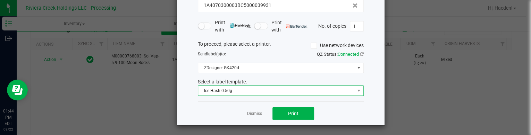
click at [230, 90] on span "Ice Hash 0.50g" at bounding box center [276, 91] width 156 height 10
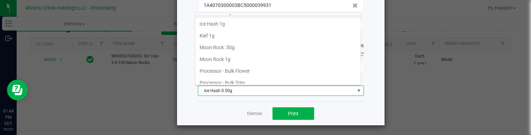
scroll to position [245, 0]
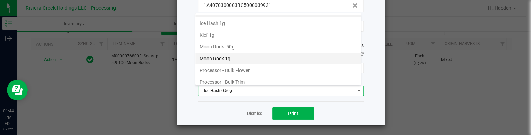
click at [232, 54] on li "Moon Rock 1g" at bounding box center [277, 59] width 165 height 12
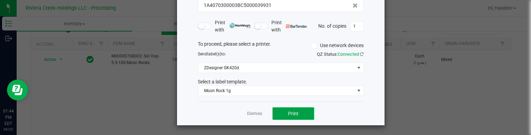
click at [280, 111] on button "Print" at bounding box center [293, 114] width 42 height 12
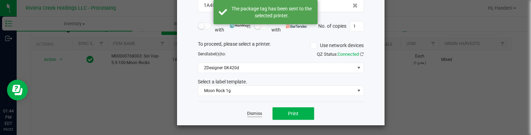
click at [254, 113] on link "Dismiss" at bounding box center [254, 114] width 15 height 6
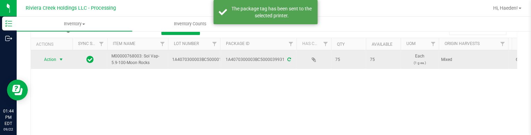
click at [46, 60] on span "Action" at bounding box center [47, 60] width 19 height 10
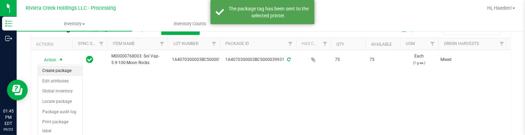
click at [47, 70] on li "Create package" at bounding box center [60, 71] width 44 height 10
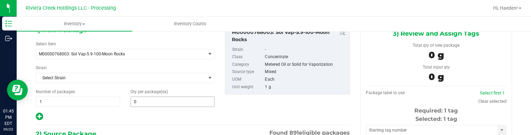
click at [175, 97] on span "0 0" at bounding box center [172, 102] width 84 height 10
click at [175, 97] on input "text" at bounding box center [173, 102] width 84 height 10
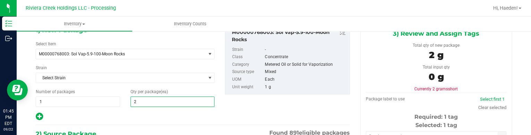
type input "25"
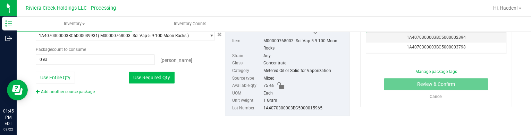
type input "25"
click at [165, 76] on button "Use Required Qty" at bounding box center [152, 78] width 46 height 12
type input "25 ea"
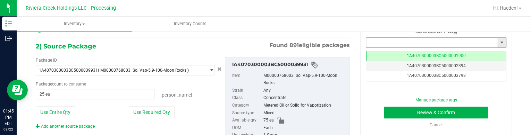
click at [382, 44] on input "text" at bounding box center [431, 43] width 131 height 10
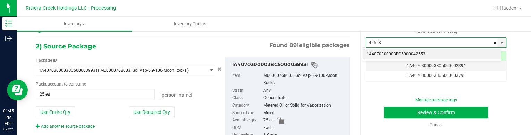
click at [394, 53] on li "1A4070300003BC5000042553" at bounding box center [431, 54] width 138 height 10
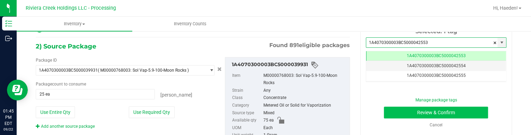
type input "1A4070300003BC5000042553"
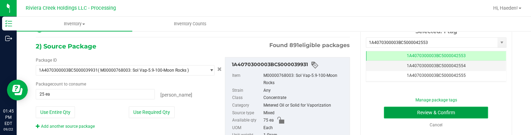
click at [400, 108] on button "Review & Confirm" at bounding box center [436, 113] width 104 height 12
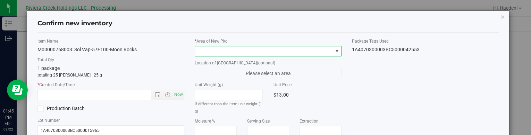
click at [325, 51] on span at bounding box center [263, 51] width 137 height 10
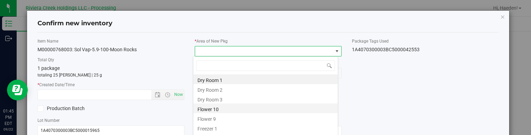
click at [234, 111] on li "Flower 10" at bounding box center [265, 109] width 144 height 10
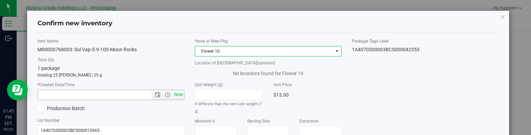
click at [180, 96] on span "Now" at bounding box center [179, 95] width 12 height 10
type input "[DATE] 1:45 PM"
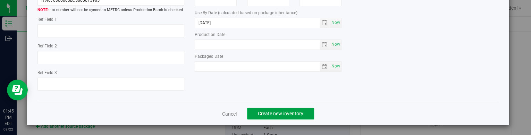
click at [291, 113] on span "Create new inventory" at bounding box center [280, 114] width 45 height 6
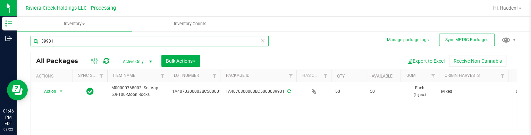
click at [65, 40] on input "39931" at bounding box center [150, 41] width 238 height 10
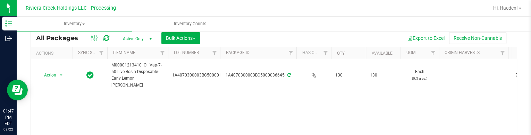
scroll to position [37, 0]
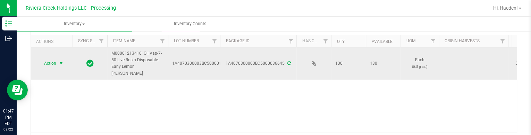
type input "36645"
click at [54, 59] on span "Action" at bounding box center [47, 64] width 19 height 10
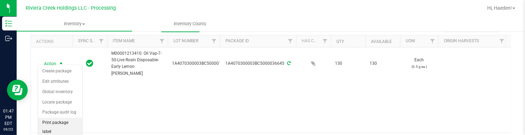
click at [66, 122] on li "Print package label" at bounding box center [60, 127] width 44 height 19
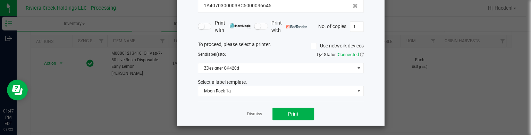
scroll to position [57, 0]
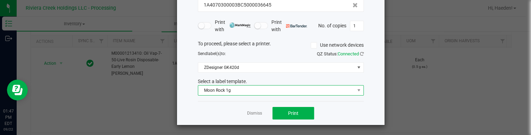
click at [238, 91] on span "Moon Rock 1g" at bounding box center [276, 91] width 156 height 10
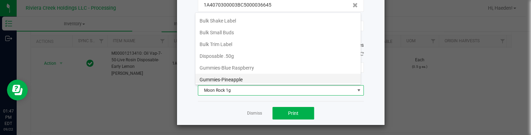
scroll to position [153, 0]
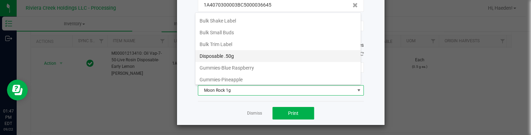
click at [244, 56] on li "Disposable .50g" at bounding box center [277, 56] width 165 height 12
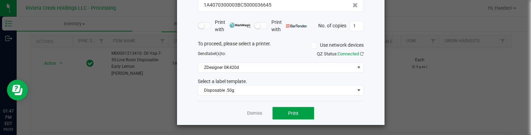
click at [288, 114] on span "Print" at bounding box center [293, 114] width 10 height 6
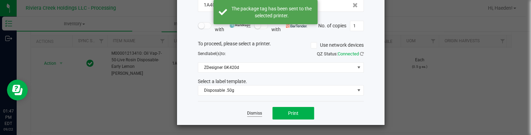
click at [248, 113] on link "Dismiss" at bounding box center [254, 114] width 15 height 6
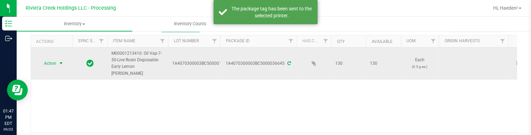
click at [64, 59] on span "select" at bounding box center [61, 64] width 9 height 10
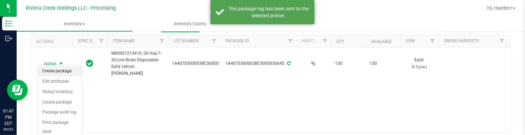
click at [61, 74] on li "Create package" at bounding box center [60, 71] width 44 height 10
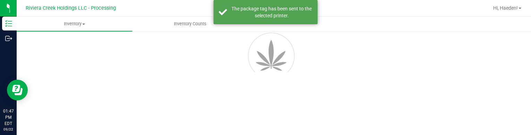
scroll to position [43, 0]
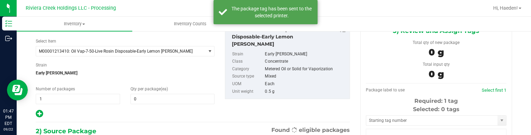
type input "0"
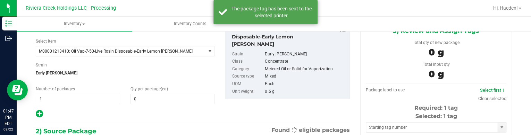
scroll to position [0, 0]
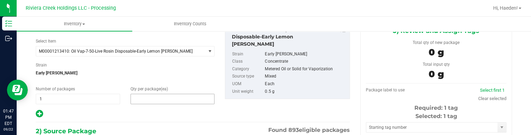
click at [185, 99] on span at bounding box center [172, 99] width 84 height 10
click at [185, 99] on input "text" at bounding box center [173, 99] width 84 height 10
type input "10"
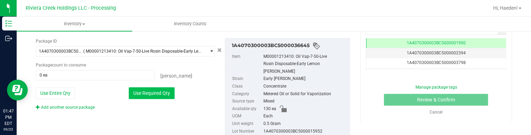
type input "10"
click at [171, 95] on button "Use Required Qty" at bounding box center [152, 93] width 46 height 12
type input "10 ea"
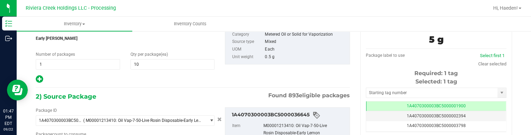
click at [441, 98] on div "Selected: 1 tag Tag 1A4070300003BC5000001900 1A4070300003BC5000002394 1A4070300…" at bounding box center [436, 105] width 141 height 55
click at [433, 91] on input "text" at bounding box center [431, 93] width 131 height 10
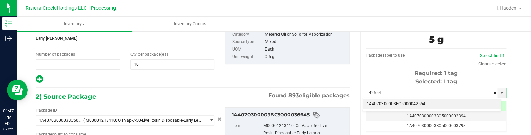
click at [430, 104] on li "1A4070300003BC5000042554" at bounding box center [431, 104] width 138 height 10
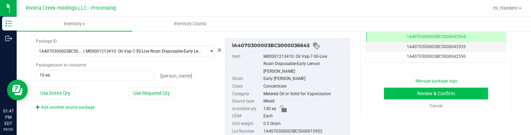
type input "1A4070300003BC5000042554"
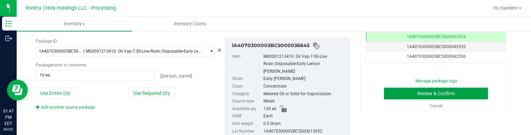
click at [393, 93] on button "Review & Confirm" at bounding box center [436, 94] width 104 height 12
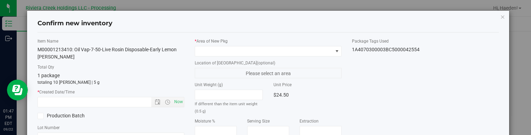
type input "[DATE]"
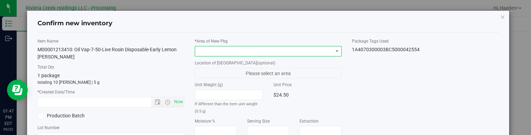
click at [326, 51] on span at bounding box center [263, 51] width 137 height 10
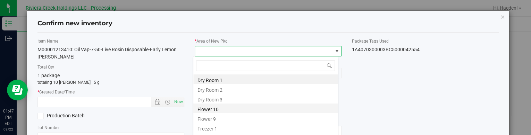
click at [245, 107] on li "Flower 10" at bounding box center [265, 109] width 144 height 10
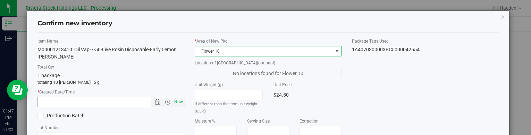
click at [178, 101] on span "Now" at bounding box center [179, 102] width 12 height 10
type input "[DATE] 1:47 PM"
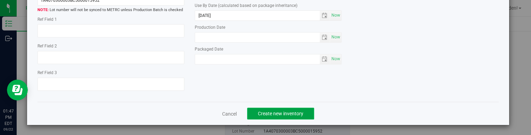
click at [283, 114] on span "Create new inventory" at bounding box center [280, 114] width 45 height 6
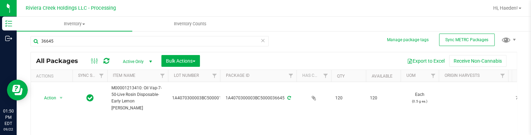
click at [107, 33] on div "36645" at bounding box center [152, 41] width 243 height 22
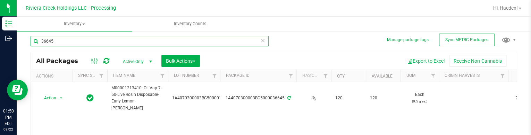
click at [107, 40] on input "36645" at bounding box center [150, 41] width 238 height 10
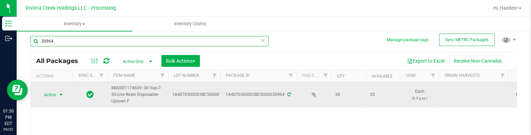
type input "30964"
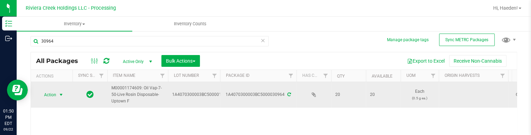
click at [53, 95] on span "Action" at bounding box center [47, 95] width 19 height 10
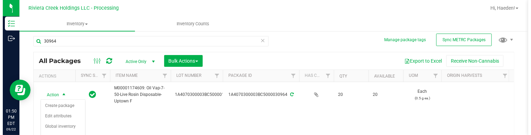
scroll to position [37, 0]
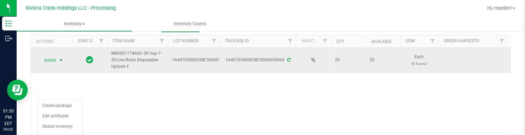
click at [57, 56] on span "select" at bounding box center [61, 61] width 9 height 10
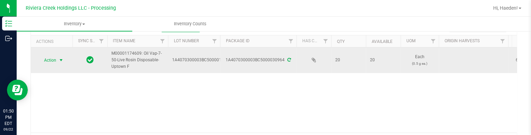
click at [58, 59] on span "select" at bounding box center [61, 61] width 9 height 10
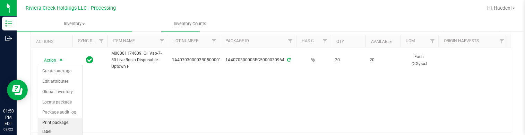
click at [60, 120] on li "Print package label" at bounding box center [60, 127] width 44 height 19
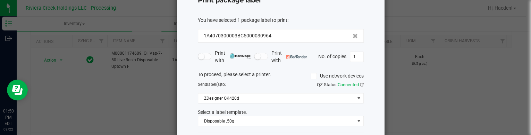
scroll to position [57, 0]
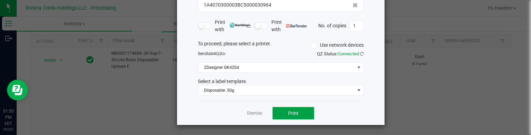
click at [288, 108] on button "Print" at bounding box center [293, 113] width 42 height 12
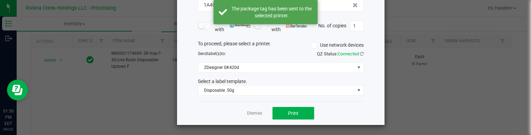
click at [253, 113] on link "Dismiss" at bounding box center [254, 114] width 15 height 6
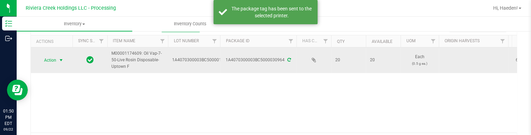
click at [54, 54] on td "Action Action Create package Edit attributes Global inventory Locate package Pa…" at bounding box center [52, 61] width 42 height 26
click at [56, 58] on span "Action" at bounding box center [47, 61] width 19 height 10
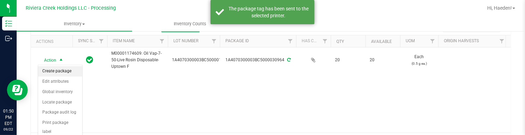
click at [57, 68] on li "Create package" at bounding box center [60, 71] width 44 height 10
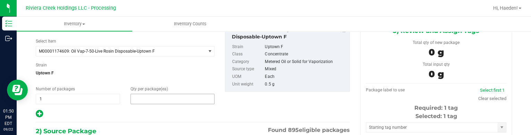
click at [161, 100] on span at bounding box center [172, 99] width 84 height 10
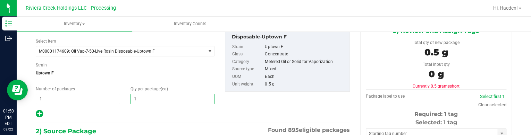
type input "10"
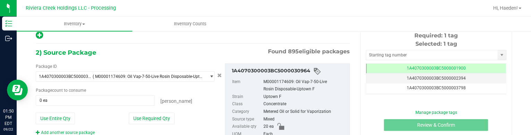
drag, startPoint x: 158, startPoint y: 119, endPoint x: 190, endPoint y: 101, distance: 37.1
click at [158, 119] on button "Use Required Qty" at bounding box center [152, 119] width 46 height 12
type input "10 ea"
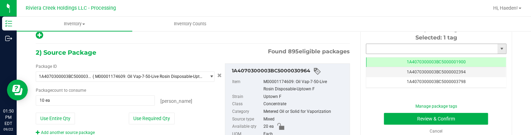
click at [383, 48] on input "text" at bounding box center [431, 49] width 131 height 10
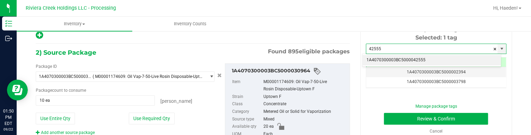
click at [415, 58] on li "1A4070300003BC5000042555" at bounding box center [431, 60] width 138 height 10
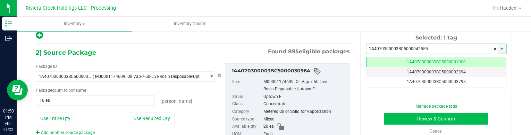
type input "1A4070300003BC5000042555"
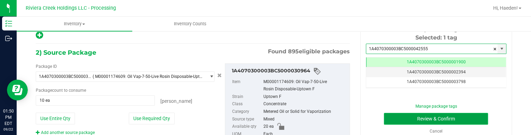
click at [431, 120] on button "Review & Confirm" at bounding box center [436, 119] width 104 height 12
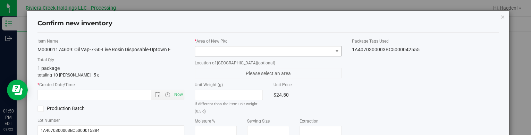
type input "[DATE]"
click at [321, 54] on span at bounding box center [263, 51] width 137 height 10
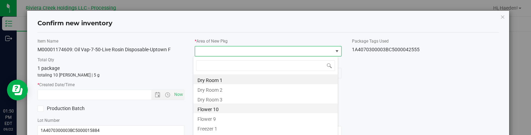
click at [233, 106] on li "Flower 10" at bounding box center [265, 109] width 144 height 10
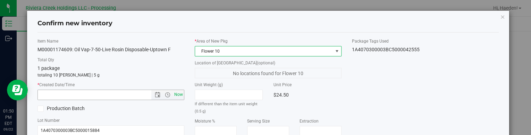
click at [178, 93] on span "Now" at bounding box center [179, 95] width 12 height 10
type input "[DATE] 1:50 PM"
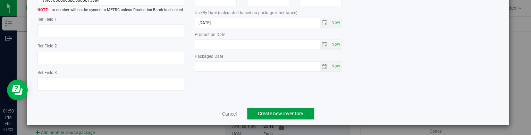
click at [272, 111] on span "Create new inventory" at bounding box center [280, 114] width 45 height 6
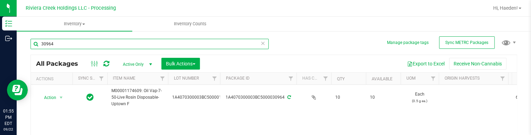
click at [140, 46] on input "30964" at bounding box center [150, 44] width 238 height 10
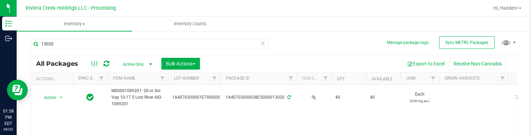
click at [154, 34] on div "13020" at bounding box center [152, 44] width 243 height 22
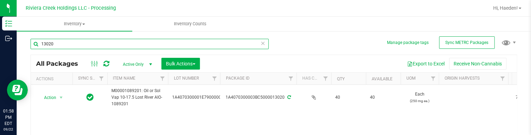
click at [132, 44] on input "13020" at bounding box center [150, 44] width 238 height 10
click at [131, 44] on input "13020" at bounding box center [150, 44] width 238 height 10
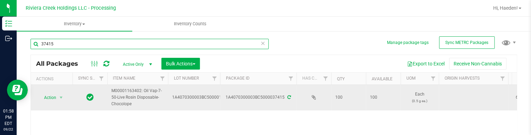
type input "37415"
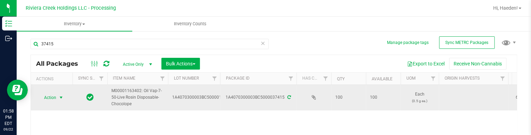
click at [57, 97] on span "select" at bounding box center [61, 98] width 9 height 10
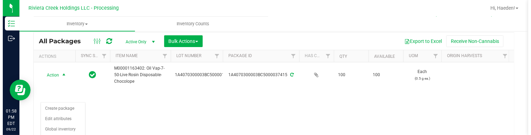
scroll to position [35, 0]
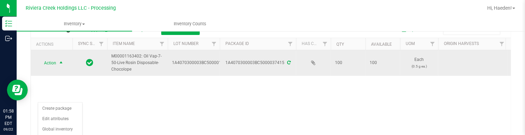
click at [59, 62] on span "select" at bounding box center [61, 63] width 6 height 6
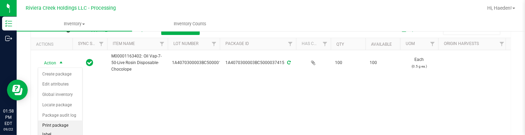
click at [61, 126] on li "Print package label" at bounding box center [60, 130] width 44 height 19
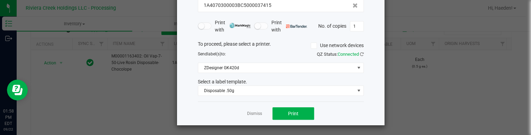
scroll to position [57, 0]
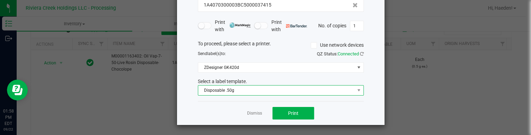
click at [231, 90] on span "Disposable .50g" at bounding box center [276, 91] width 156 height 10
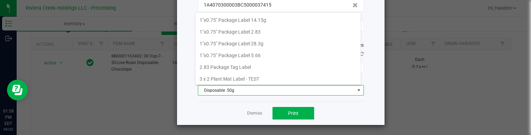
scroll to position [10, 166]
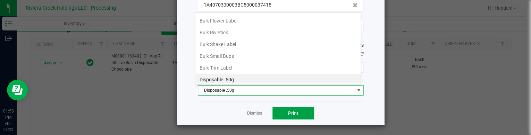
click at [303, 115] on button "Print" at bounding box center [293, 113] width 42 height 12
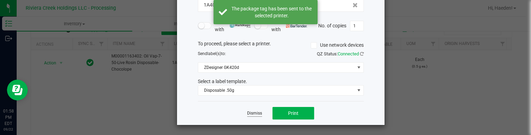
click at [250, 114] on link "Dismiss" at bounding box center [254, 114] width 15 height 6
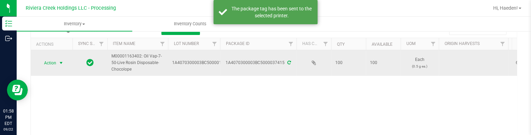
click at [55, 61] on span "Action" at bounding box center [47, 63] width 19 height 10
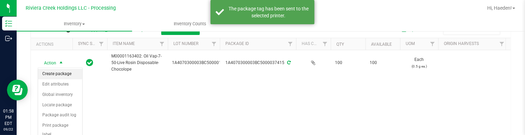
click at [57, 72] on li "Create package" at bounding box center [60, 74] width 44 height 10
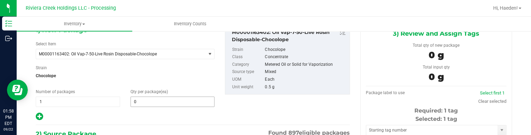
click at [170, 97] on span "0 0" at bounding box center [172, 102] width 84 height 10
click at [170, 100] on span at bounding box center [172, 102] width 84 height 10
click at [170, 100] on input "text" at bounding box center [173, 102] width 84 height 10
type input "10"
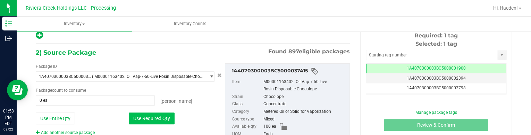
click at [153, 118] on button "Use Required Qty" at bounding box center [152, 119] width 46 height 12
type input "10 ea"
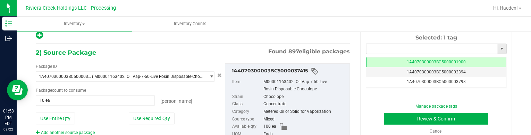
click at [373, 45] on input "text" at bounding box center [431, 49] width 131 height 10
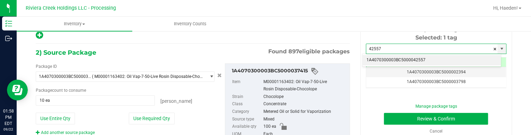
click at [401, 58] on li "1A4070300003BC5000042557" at bounding box center [431, 60] width 138 height 10
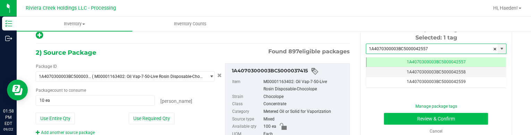
type input "1A4070300003BC5000042557"
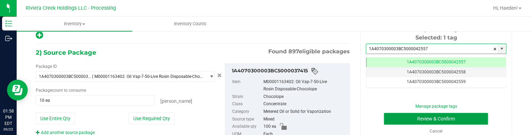
click at [408, 118] on button "Review & Confirm" at bounding box center [436, 119] width 104 height 12
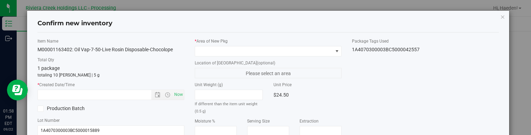
type input "[DATE]"
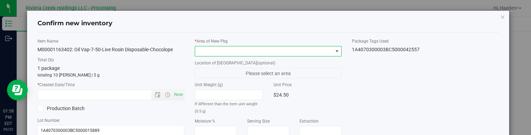
click at [334, 53] on span at bounding box center [337, 52] width 6 height 6
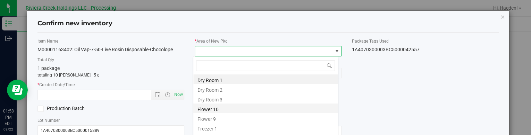
click at [215, 107] on li "Flower 10" at bounding box center [265, 109] width 144 height 10
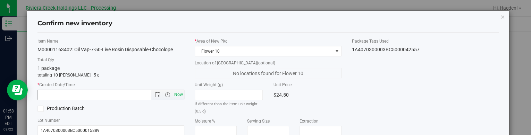
click at [175, 93] on span "Now" at bounding box center [179, 95] width 12 height 10
type input "[DATE] 1:58 PM"
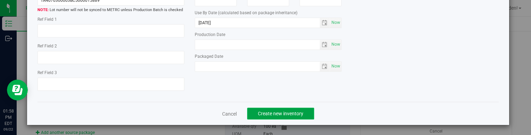
click at [280, 114] on span "Create new inventory" at bounding box center [280, 114] width 45 height 6
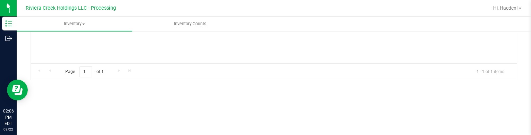
click at [196, 52] on div "Action Action Create package Edit attributes Global inventory Locate package Pa…" at bounding box center [274, 20] width 486 height 85
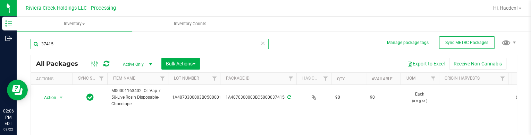
click at [115, 45] on input "37415" at bounding box center [150, 44] width 238 height 10
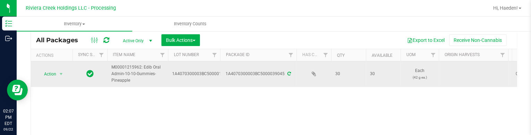
scroll to position [35, 0]
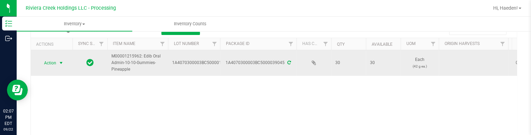
type input "39045"
click at [62, 61] on span "select" at bounding box center [61, 63] width 6 height 6
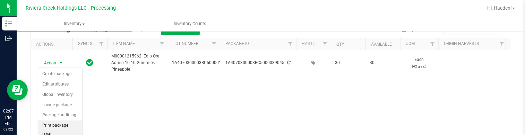
click at [66, 125] on li "Print package label" at bounding box center [60, 130] width 44 height 19
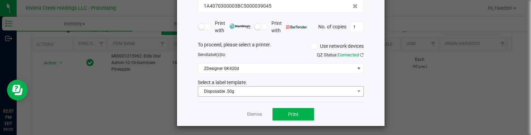
scroll to position [57, 0]
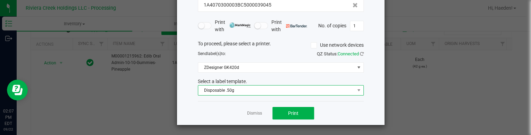
click at [230, 91] on span "Disposable .50g" at bounding box center [276, 91] width 156 height 10
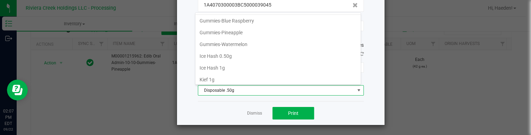
scroll to position [188, 0]
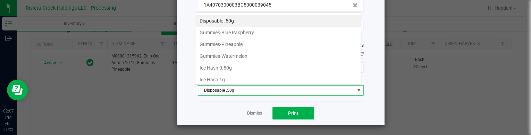
click at [239, 42] on li "Gummies-Pineapple" at bounding box center [277, 45] width 165 height 12
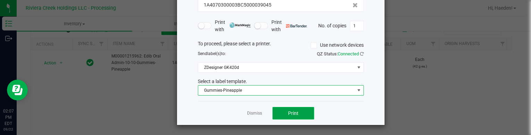
click at [293, 118] on button "Print" at bounding box center [293, 113] width 42 height 12
click at [250, 112] on link "Dismiss" at bounding box center [254, 114] width 15 height 6
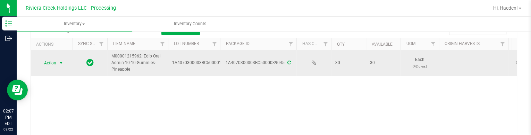
click at [56, 63] on span "Action" at bounding box center [47, 63] width 19 height 10
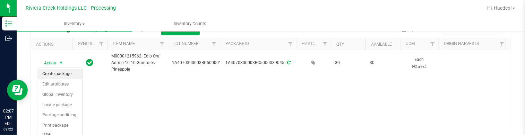
click at [59, 75] on li "Create package" at bounding box center [60, 74] width 44 height 10
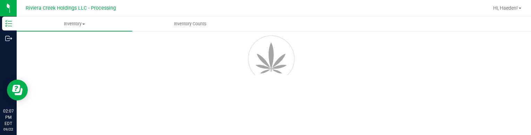
scroll to position [40, 0]
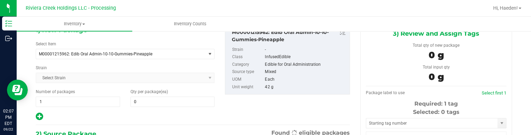
type input "0"
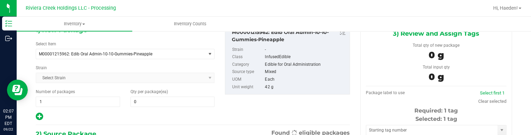
scroll to position [0, 0]
click at [176, 101] on span at bounding box center [172, 102] width 84 height 10
type input "10"
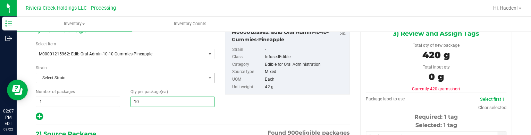
type input "10"
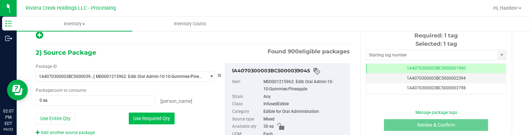
click at [147, 120] on button "Use Required Qty" at bounding box center [152, 119] width 46 height 12
type input "10 ea"
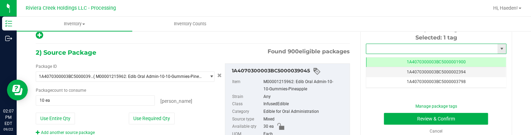
click at [420, 46] on input "text" at bounding box center [431, 49] width 131 height 10
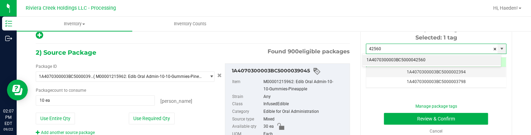
click at [423, 59] on li "1A4070300003BC5000042560" at bounding box center [431, 60] width 138 height 10
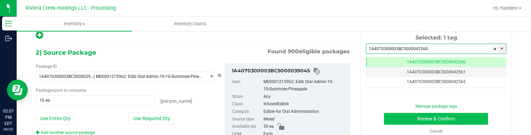
type input "1A4070300003BC5000042560"
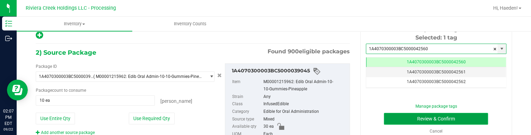
click at [416, 118] on button "Review & Confirm" at bounding box center [436, 119] width 104 height 12
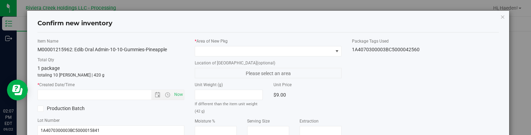
type input "[DATE]"
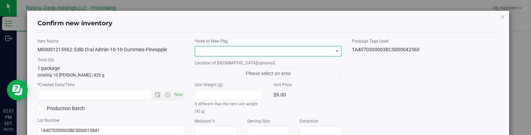
click at [319, 52] on span at bounding box center [263, 51] width 137 height 10
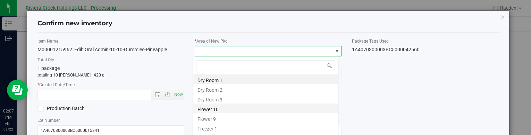
click at [225, 107] on li "Flower 10" at bounding box center [265, 109] width 144 height 10
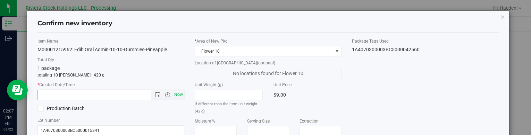
drag, startPoint x: 173, startPoint y: 93, endPoint x: 270, endPoint y: 77, distance: 98.2
click at [174, 93] on span "Now" at bounding box center [179, 95] width 12 height 10
type input "[DATE] 2:07 PM"
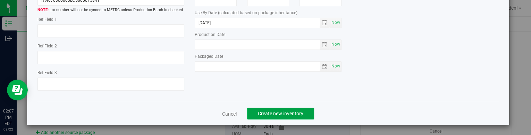
click at [287, 112] on span "Create new inventory" at bounding box center [280, 114] width 45 height 6
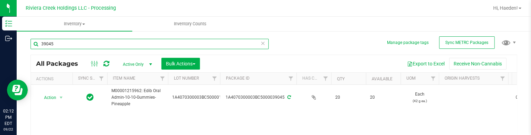
click at [84, 44] on input "39045" at bounding box center [150, 44] width 238 height 10
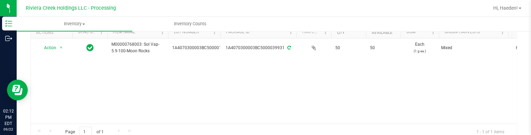
scroll to position [35, 0]
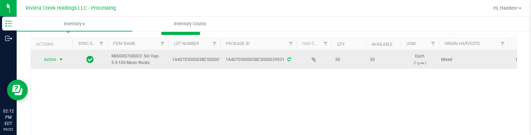
type input "39931"
click at [60, 59] on span "select" at bounding box center [61, 60] width 6 height 6
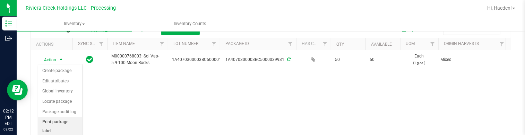
click at [60, 121] on li "Print package label" at bounding box center [60, 126] width 44 height 19
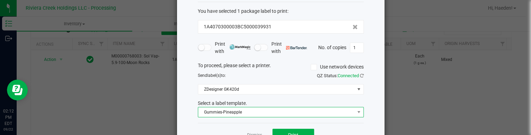
click at [226, 112] on span "Gummies-Pineapple" at bounding box center [276, 113] width 156 height 10
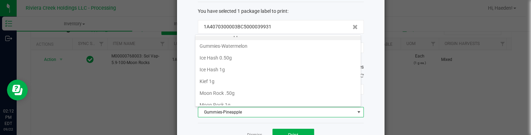
scroll to position [222, 0]
click at [233, 99] on li "Moon Rock 1g" at bounding box center [277, 103] width 165 height 12
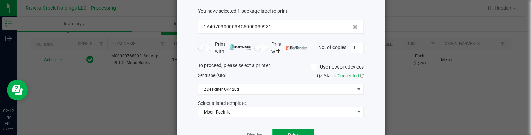
click at [276, 133] on button "Print" at bounding box center [293, 135] width 42 height 12
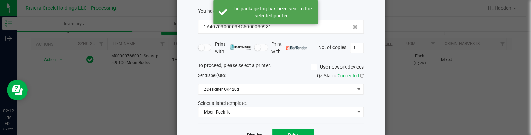
click at [251, 133] on link "Dismiss" at bounding box center [254, 136] width 15 height 6
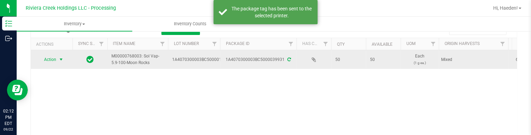
click at [57, 61] on span "select" at bounding box center [61, 60] width 9 height 10
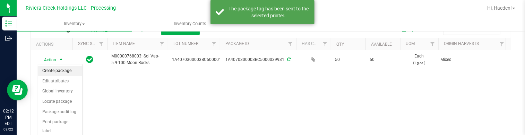
click at [57, 68] on li "Create package" at bounding box center [60, 71] width 44 height 10
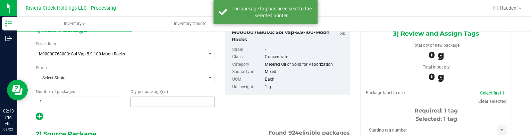
click at [154, 102] on span at bounding box center [172, 102] width 84 height 10
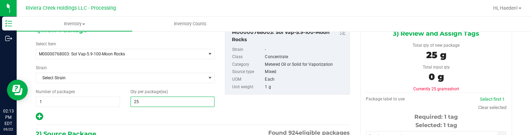
type input "25"
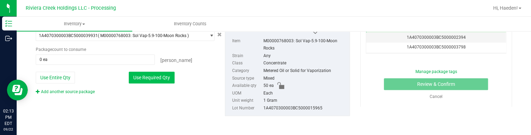
click at [153, 76] on button "Use Required Qty" at bounding box center [152, 78] width 46 height 12
type input "25 ea"
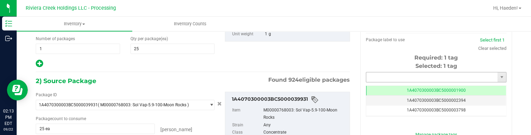
click at [370, 79] on input "text" at bounding box center [431, 78] width 131 height 10
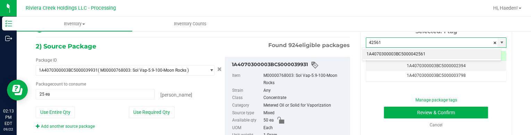
click at [371, 56] on li "1A4070300003BC5000042561" at bounding box center [431, 54] width 138 height 10
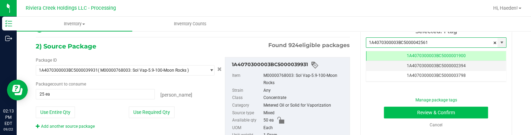
type input "1A4070300003BC5000042561"
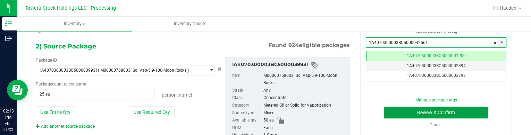
click at [397, 111] on button "Review & Confirm" at bounding box center [436, 113] width 104 height 12
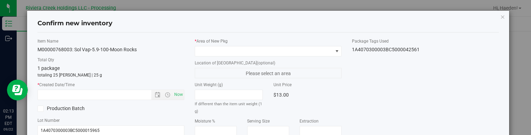
type input "[DATE]"
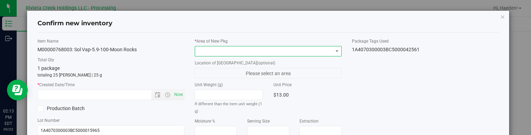
click at [304, 51] on span at bounding box center [263, 51] width 137 height 10
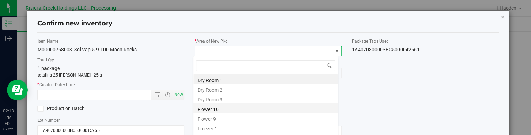
click at [219, 108] on li "Flower 10" at bounding box center [265, 109] width 144 height 10
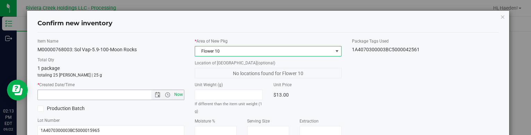
click at [178, 96] on span "Now" at bounding box center [179, 95] width 12 height 10
type input "[DATE] 2:13 PM"
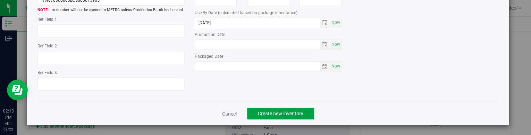
click at [281, 110] on button "Create new inventory" at bounding box center [280, 114] width 67 height 12
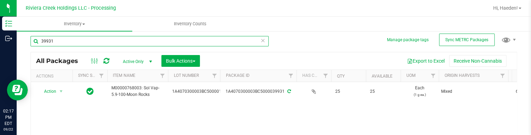
click at [99, 43] on input "39931" at bounding box center [150, 41] width 238 height 10
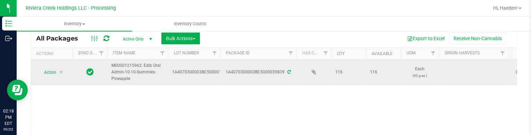
scroll to position [37, 0]
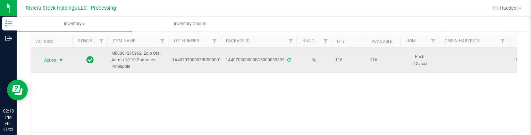
type input "39839"
click at [57, 59] on span "select" at bounding box center [61, 61] width 9 height 10
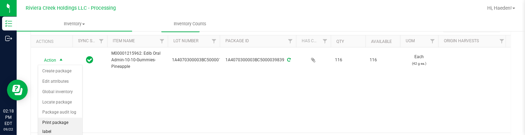
click at [65, 120] on li "Print package label" at bounding box center [60, 127] width 44 height 19
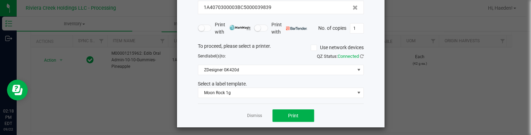
scroll to position [56, 0]
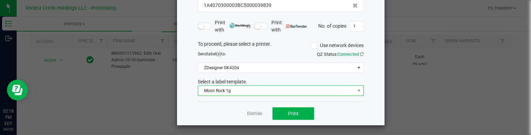
click at [215, 88] on span "Moon Rock 1g" at bounding box center [276, 91] width 156 height 10
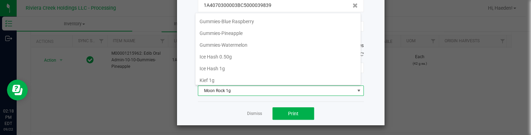
scroll to position [187, 0]
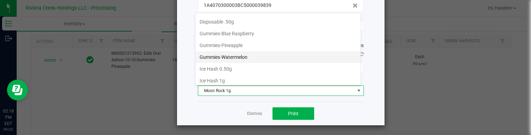
click at [228, 52] on li "Gummies-Watermelon" at bounding box center [277, 57] width 165 height 12
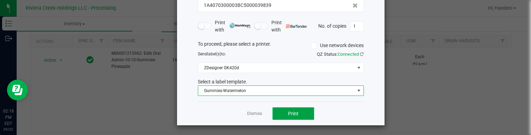
click at [296, 114] on button "Print" at bounding box center [293, 114] width 42 height 12
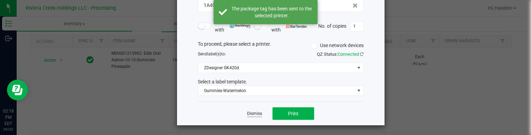
click at [251, 113] on link "Dismiss" at bounding box center [254, 114] width 15 height 6
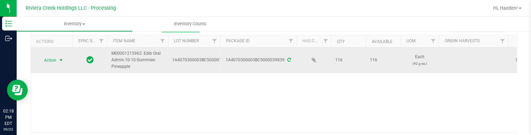
click at [53, 59] on span "Action" at bounding box center [47, 61] width 19 height 10
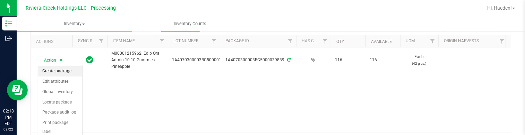
click at [54, 73] on li "Create package" at bounding box center [60, 71] width 44 height 10
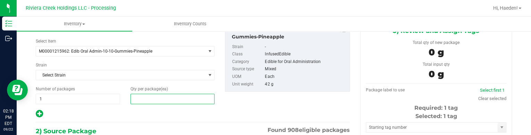
click at [178, 97] on span at bounding box center [172, 99] width 84 height 10
type input "20"
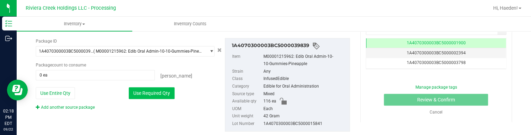
type input "20"
click at [163, 97] on button "Use Required Qty" at bounding box center [152, 93] width 46 height 12
type input "20 ea"
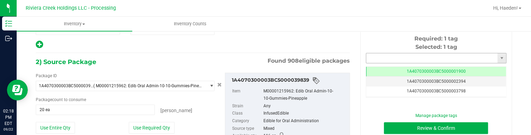
click at [379, 55] on input "text" at bounding box center [431, 58] width 131 height 10
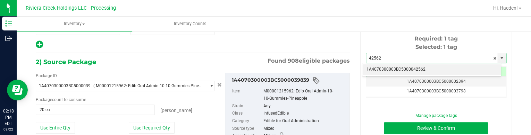
click at [394, 66] on li "1A4070300003BC5000042562" at bounding box center [431, 70] width 138 height 10
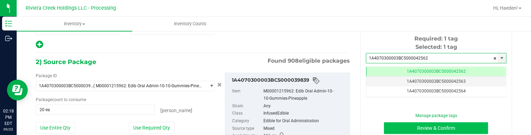
type input "1A4070300003BC5000042562"
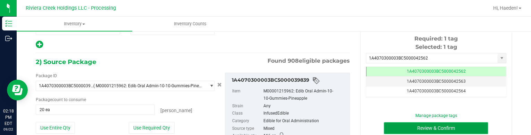
click at [404, 128] on button "Review & Confirm" at bounding box center [436, 128] width 104 height 12
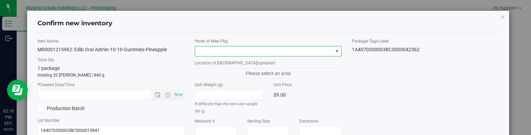
click at [334, 51] on span at bounding box center [337, 52] width 6 height 6
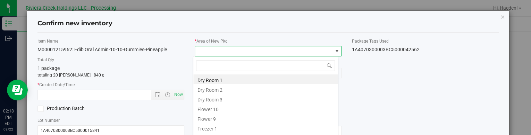
drag, startPoint x: 245, startPoint y: 108, endPoint x: 231, endPoint y: 110, distance: 13.6
click at [245, 108] on li "Flower 10" at bounding box center [265, 109] width 144 height 10
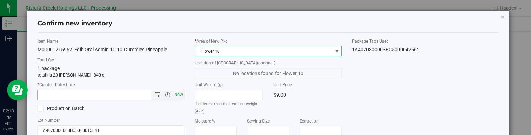
click at [178, 95] on span "Now" at bounding box center [179, 95] width 12 height 10
type input "[DATE] 2:18 PM"
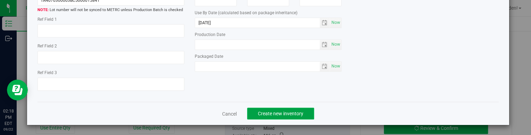
click at [287, 116] on span "Create new inventory" at bounding box center [280, 114] width 45 height 6
